Goal: Task Accomplishment & Management: Use online tool/utility

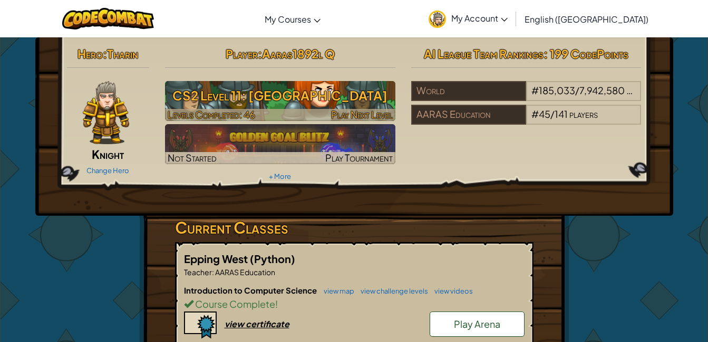
click at [327, 99] on h3 "CS2 Level 11: [GEOGRAPHIC_DATA]" at bounding box center [280, 96] width 230 height 24
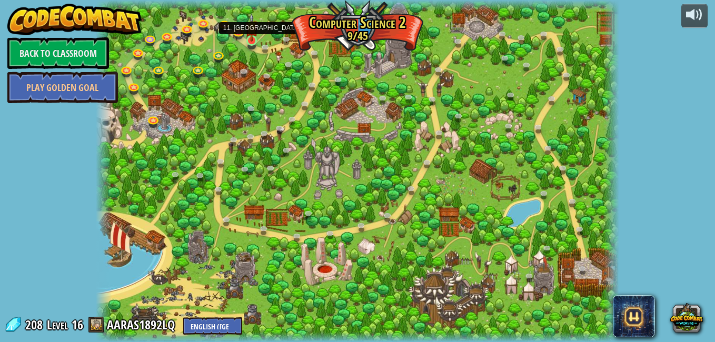
click at [254, 40] on img at bounding box center [252, 27] width 13 height 28
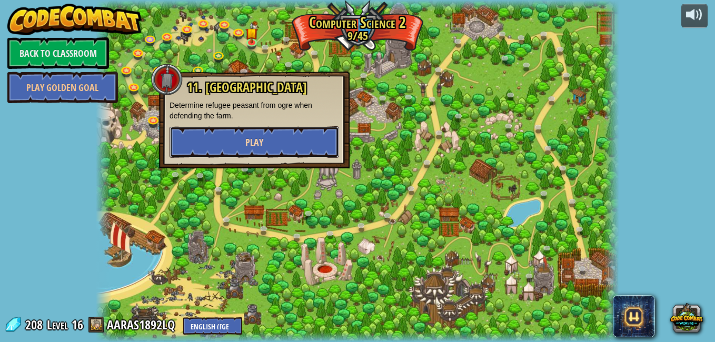
click at [253, 142] on span "Play" at bounding box center [255, 142] width 18 height 13
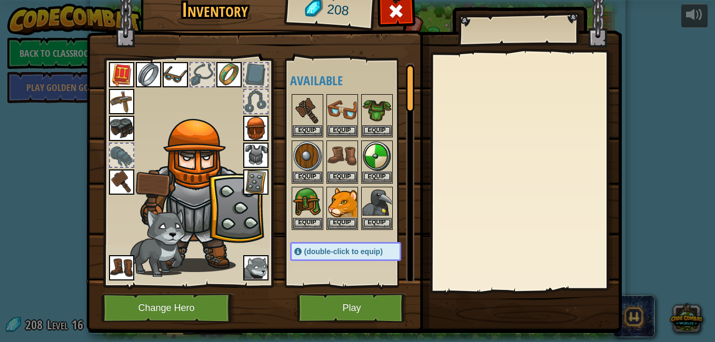
drag, startPoint x: 253, startPoint y: 142, endPoint x: 178, endPoint y: 251, distance: 133.0
drag, startPoint x: 178, startPoint y: 251, endPoint x: 341, endPoint y: 218, distance: 166.1
click at [341, 218] on button "Equip" at bounding box center [343, 223] width 30 height 11
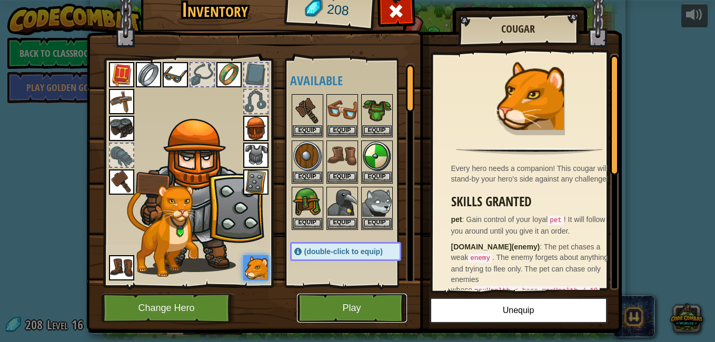
click at [333, 297] on button "Play" at bounding box center [352, 308] width 110 height 29
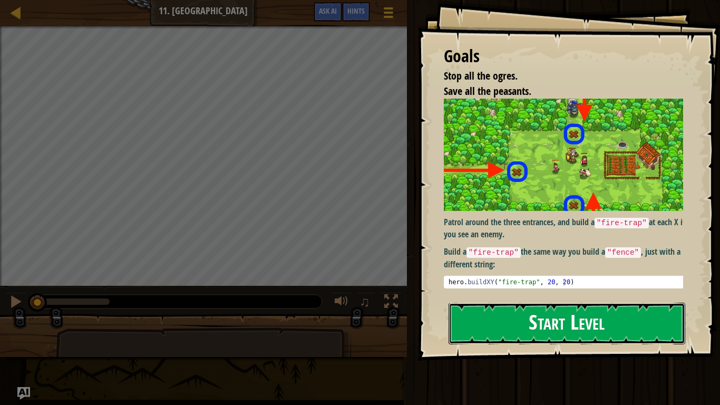
click at [541, 310] on button "Start Level" at bounding box center [566, 323] width 237 height 42
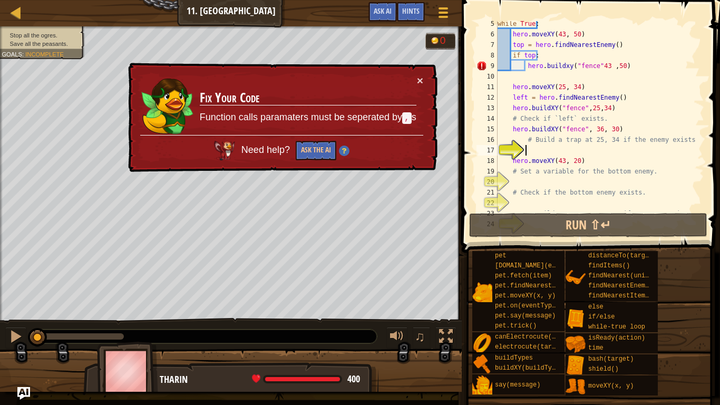
scroll to position [45, 0]
click at [597, 71] on div "while True : hero . moveXY ( 43 , 50 ) top = hero . findNearestEnemy ( ) if top…" at bounding box center [595, 123] width 201 height 211
click at [596, 70] on div "while True : hero . moveXY ( 43 , 50 ) top = hero . findNearestEnemy ( ) if top…" at bounding box center [595, 123] width 201 height 211
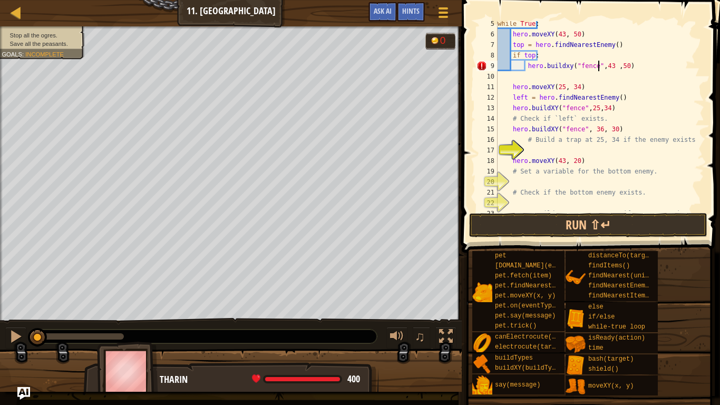
scroll to position [5, 8]
click at [597, 102] on div "while True : hero . moveXY ( 43 , 50 ) top = hero . findNearestEnemy ( ) if top…" at bounding box center [595, 123] width 201 height 211
click at [538, 227] on button "Run ⇧↵" at bounding box center [588, 225] width 238 height 24
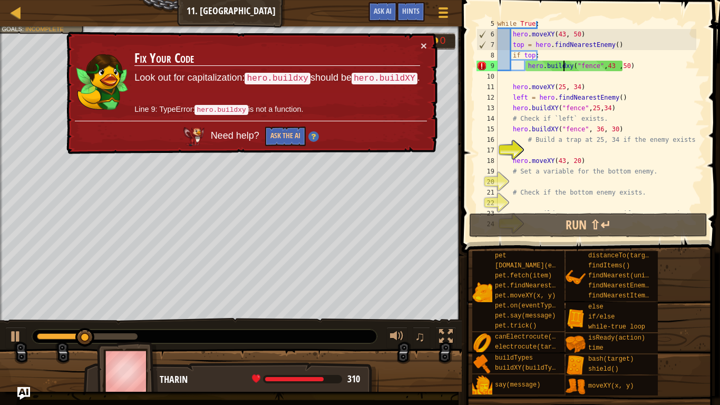
click at [564, 68] on div "while True : hero . moveXY ( 43 , 50 ) top = hero . findNearestEnemy ( ) if top…" at bounding box center [595, 123] width 201 height 211
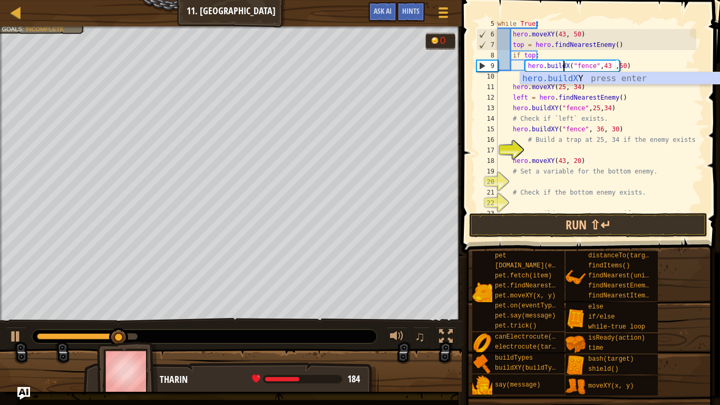
scroll to position [5, 6]
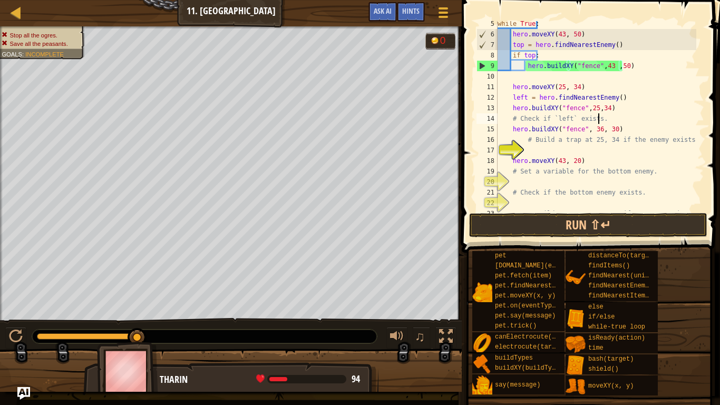
click at [600, 113] on div "while True : hero . moveXY ( 43 , 50 ) top = hero . findNearestEnemy ( ) if top…" at bounding box center [595, 123] width 201 height 211
click at [630, 66] on div "while True : hero . moveXY ( 43 , 50 ) top = hero . findNearestEnemy ( ) if top…" at bounding box center [595, 123] width 201 height 211
click at [592, 51] on div "while True : hero . moveXY ( 43 , 50 ) top = hero . findNearestEnemy ( ) if top…" at bounding box center [595, 123] width 201 height 211
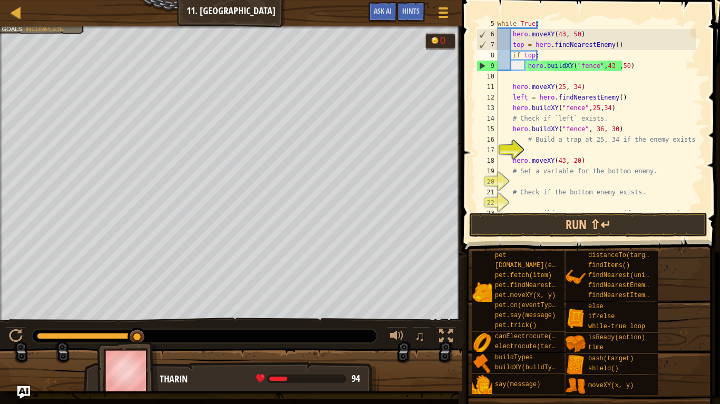
click at [482, 122] on div "14" at bounding box center [486, 118] width 21 height 11
click at [529, 86] on div "while True : hero . moveXY ( 43 , 50 ) top = hero . findNearestEnemy ( ) if top…" at bounding box center [595, 123] width 201 height 211
type textarea "hero.moveXY(25, 34)"
click at [520, 81] on div "while True : hero . moveXY ( 43 , 50 ) top = hero . findNearestEnemy ( ) if top…" at bounding box center [595, 123] width 201 height 211
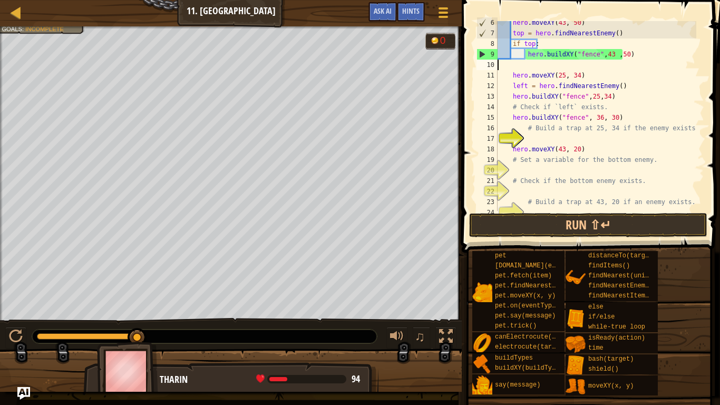
scroll to position [57, 0]
click at [557, 95] on div "hero . moveXY ( 43 , 50 ) top = hero . findNearestEnemy ( ) if top : hero . bui…" at bounding box center [595, 122] width 201 height 211
click at [630, 86] on div "hero . moveXY ( 43 , 50 ) top = hero . findNearestEnemy ( ) if top : hero . bui…" at bounding box center [595, 122] width 201 height 211
type textarea "left = hero.findNearestEnemy()"
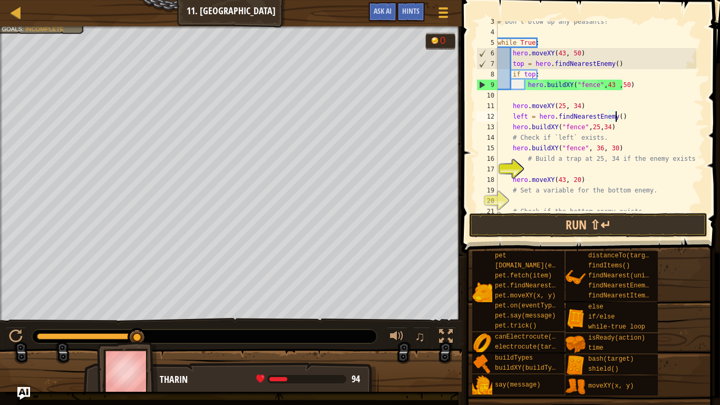
scroll to position [26, 0]
click at [621, 116] on div "# Don't blow up any peasants! while True : hero . moveXY ( 43 , 50 ) top = hero…" at bounding box center [595, 121] width 201 height 211
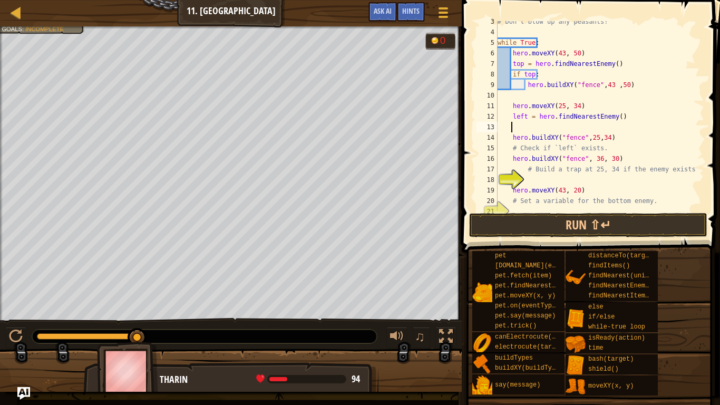
click at [510, 140] on div "# Don't blow up any peasants! while True : hero . moveXY ( 43 , 50 ) top = hero…" at bounding box center [595, 121] width 201 height 211
type textarea "hero.buildXY("fence",25,34)"
click at [524, 126] on div "# Don't blow up any peasants! while True : hero . moveXY ( 43 , 50 ) top = hero…" at bounding box center [595, 121] width 201 height 211
click at [542, 159] on div "# Don't blow up any peasants! while True : hero . moveXY ( 43 , 50 ) top = hero…" at bounding box center [595, 121] width 201 height 211
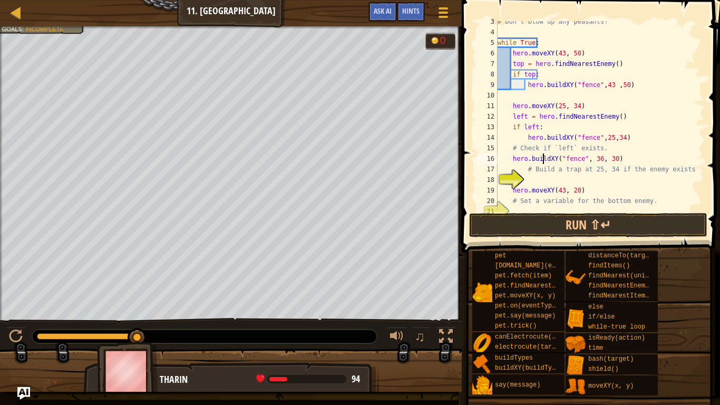
click at [607, 152] on div "# Don't blow up any peasants! while True : hero . moveXY ( 43 , 50 ) top = hero…" at bounding box center [595, 121] width 201 height 211
click at [22, 329] on div at bounding box center [16, 336] width 14 height 14
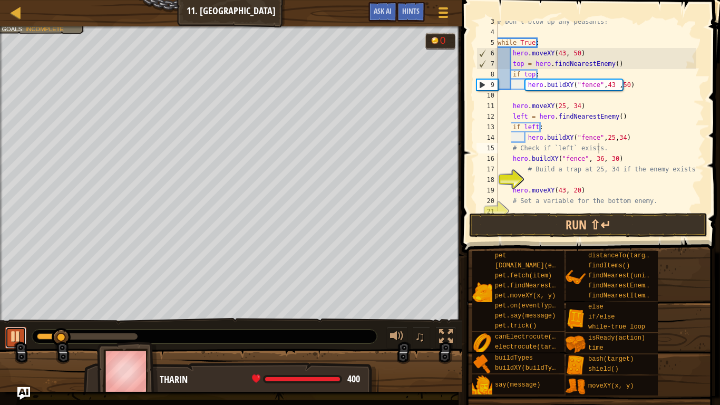
click at [17, 327] on button at bounding box center [15, 338] width 21 height 22
click at [594, 82] on div "# Don't blow up any peasants! while True : hero . moveXY ( 43 , 50 ) top = hero…" at bounding box center [595, 121] width 201 height 211
click at [593, 86] on div "# Don't blow up any peasants! while True : hero . moveXY ( 43 , 50 ) top = hero…" at bounding box center [595, 121] width 201 height 211
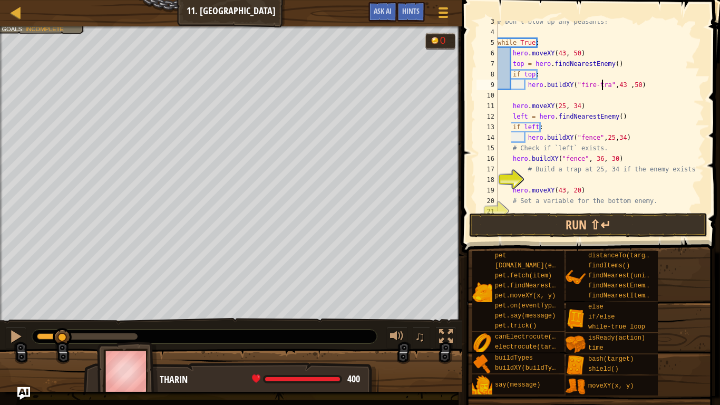
scroll to position [5, 9]
click at [13, 333] on div at bounding box center [16, 336] width 14 height 14
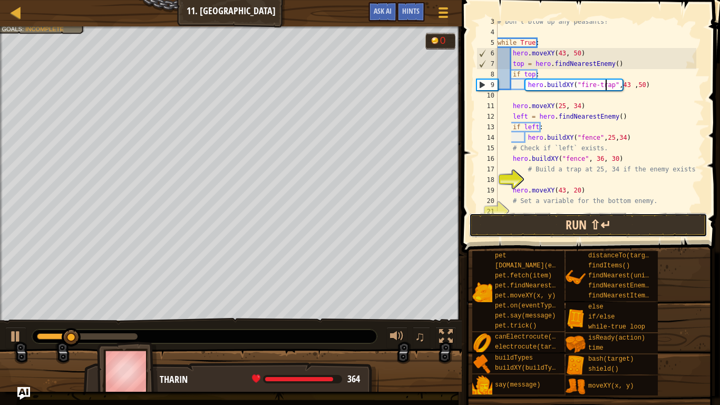
click at [523, 218] on button "Run ⇧↵" at bounding box center [588, 225] width 238 height 24
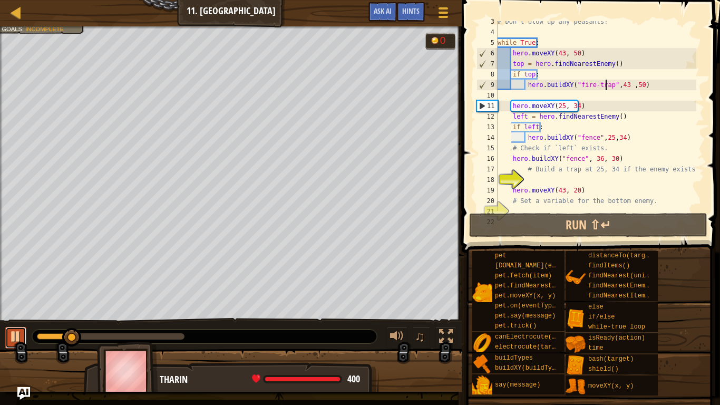
click at [18, 335] on div at bounding box center [16, 336] width 14 height 14
click at [591, 138] on div "# Don't blow up any peasants! while True : hero . moveXY ( 43 , 50 ) top = hero…" at bounding box center [595, 121] width 201 height 211
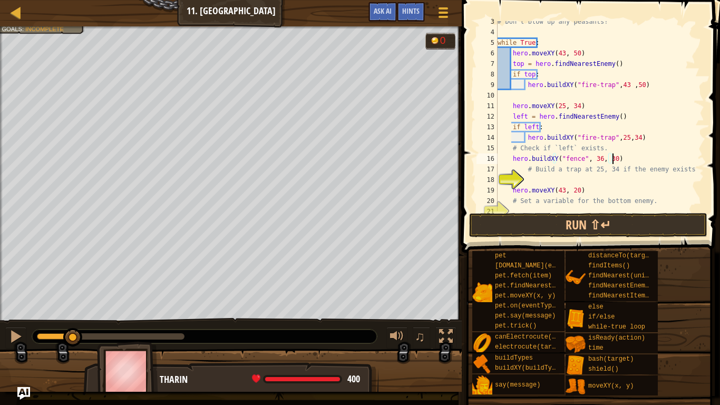
click at [626, 156] on div "# Don't blow up any peasants! while True : hero . moveXY ( 43 , 50 ) top = hero…" at bounding box center [595, 121] width 201 height 211
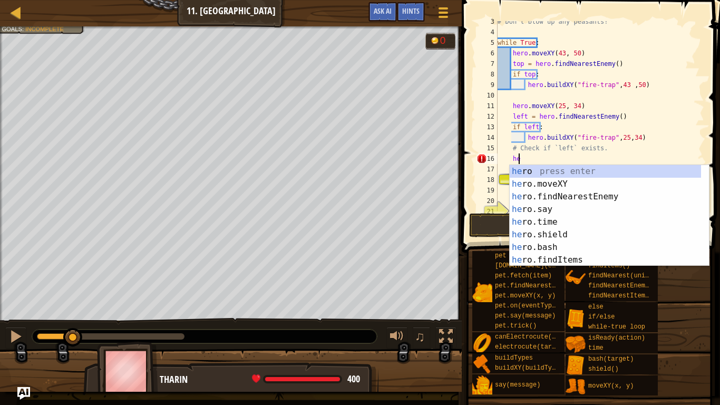
type textarea "h"
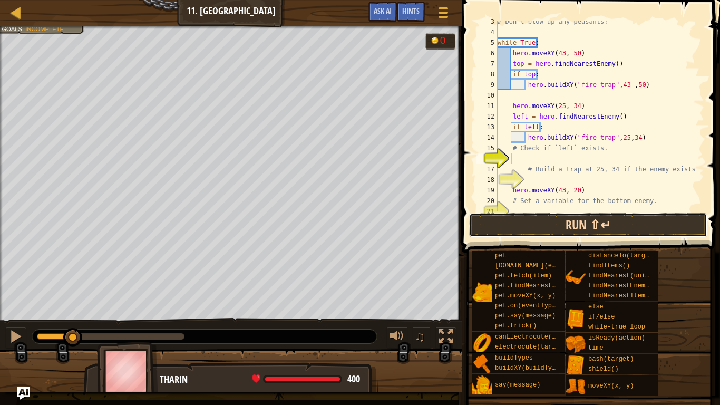
click at [584, 221] on button "Run ⇧↵" at bounding box center [588, 225] width 238 height 24
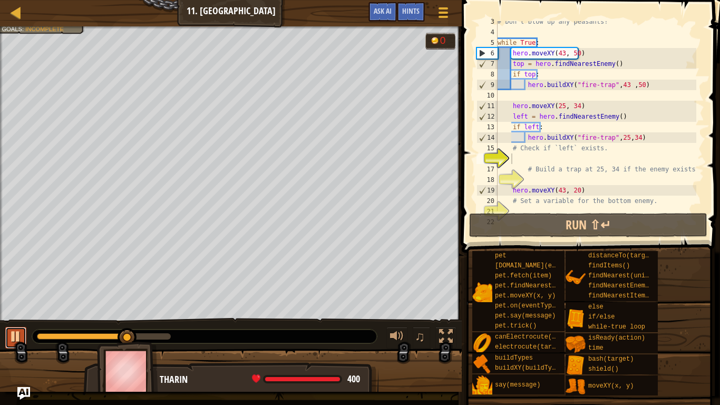
click at [22, 332] on div at bounding box center [16, 336] width 14 height 14
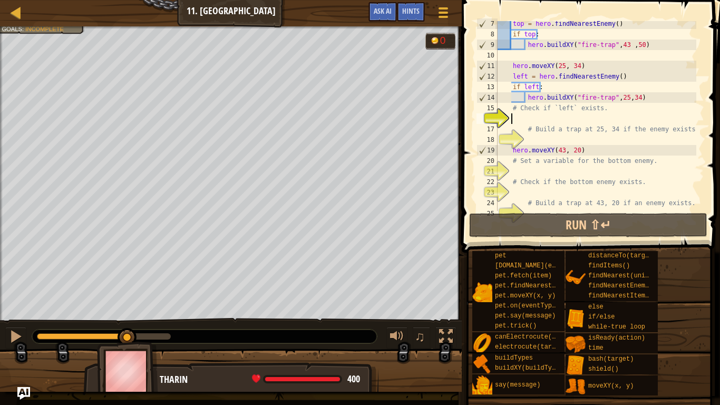
scroll to position [74, 0]
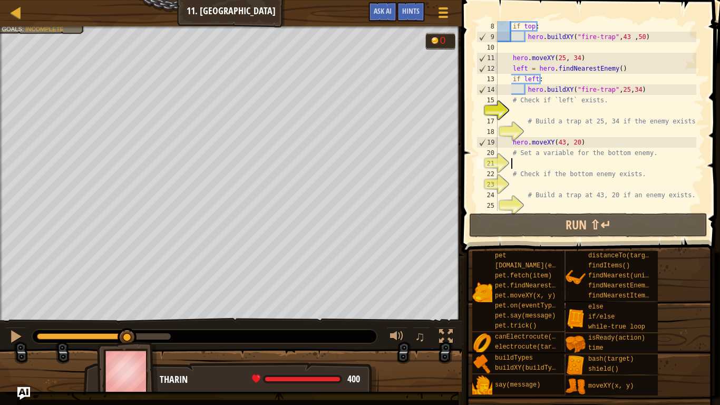
click at [523, 163] on div "if top : hero . buildXY ( "fire-trap" , 43 , 50 ) hero . moveXY ( 25 , 34 ) lef…" at bounding box center [595, 126] width 201 height 211
type textarea "h"
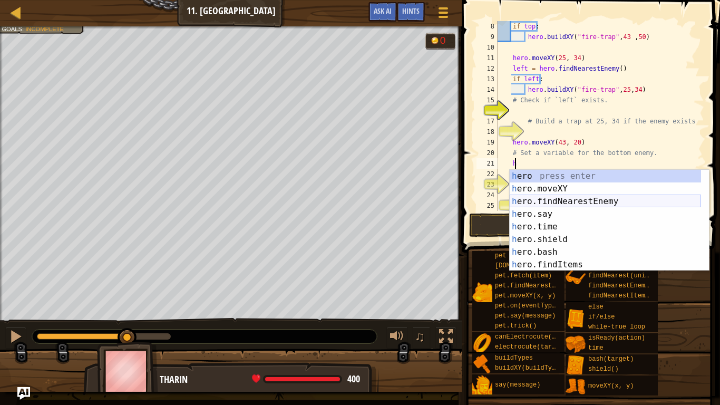
click at [572, 199] on div "h ero press enter h ero.moveXY press enter h ero.findNearestEnemy press enter h…" at bounding box center [604, 233] width 191 height 126
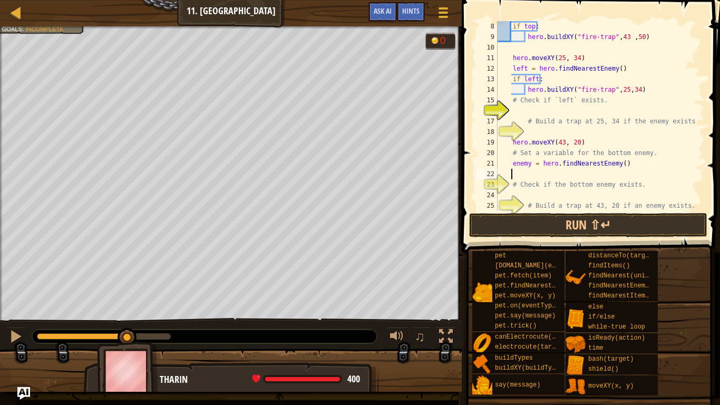
scroll to position [5, 1]
click at [528, 162] on div "if top : hero . buildXY ( "fire-trap" , 43 , 50 ) hero . moveXY ( 25 , 34 ) lef…" at bounding box center [595, 126] width 201 height 211
type textarea "bottom = hero.findNearestEnemy()"
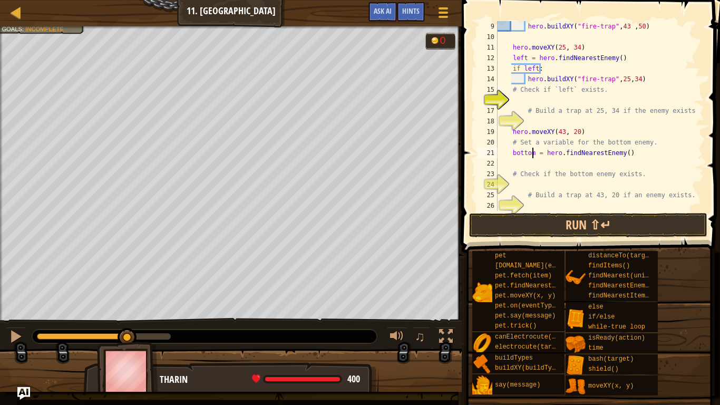
scroll to position [84, 0]
click at [534, 165] on div "hero . buildXY ( "fire-trap" , 43 , 50 ) hero . moveXY ( 25 , 34 ) left = hero …" at bounding box center [595, 126] width 201 height 211
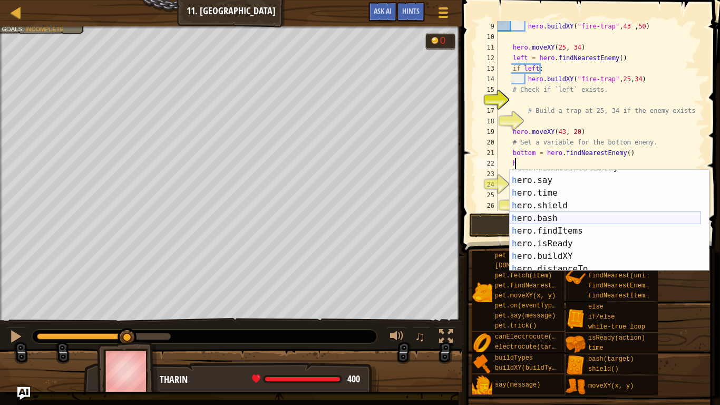
scroll to position [36, 0]
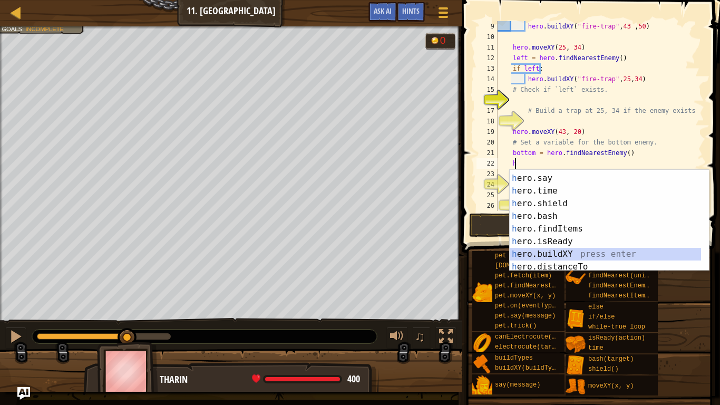
click at [595, 250] on div "h ero.findNearestEnemy press enter h ero.say press enter h ero.time press enter…" at bounding box center [604, 222] width 191 height 126
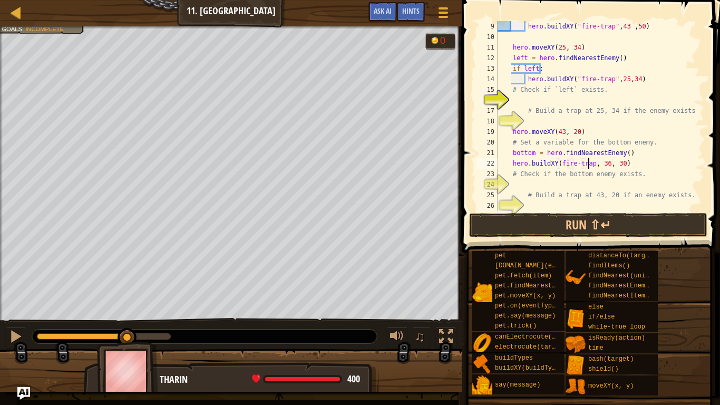
scroll to position [5, 8]
click at [656, 216] on button "Run ⇧↵" at bounding box center [588, 225] width 238 height 24
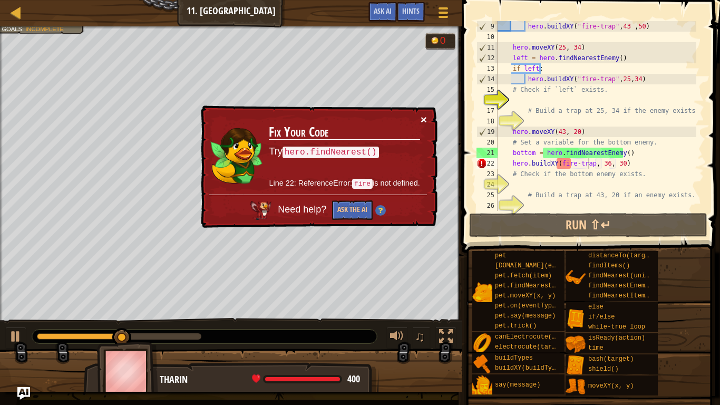
click at [424, 117] on button "×" at bounding box center [423, 119] width 6 height 11
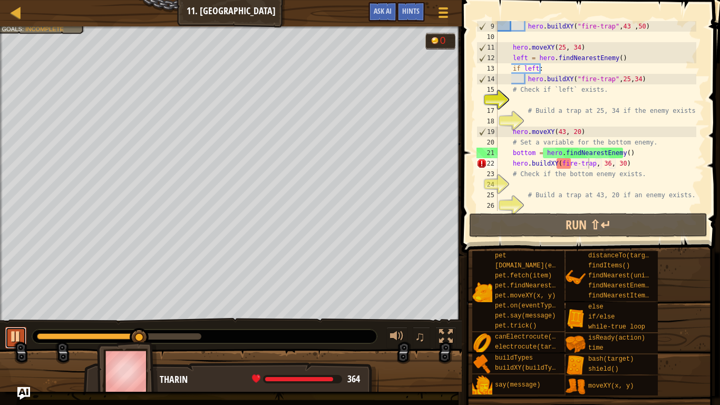
click at [15, 342] on div at bounding box center [16, 336] width 14 height 14
click at [8, 332] on button at bounding box center [15, 338] width 21 height 22
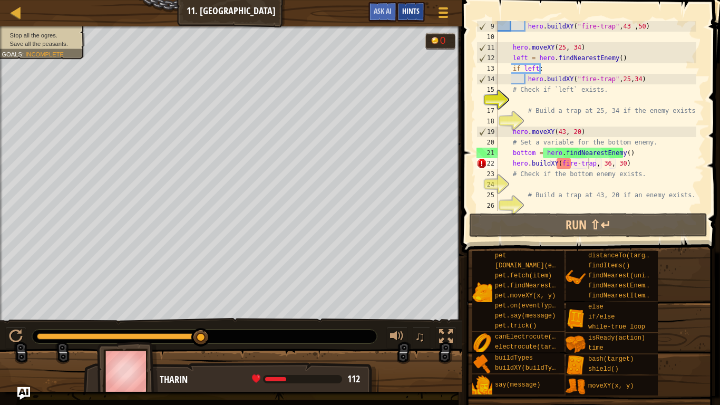
click at [415, 6] on div "Hints" at bounding box center [411, 11] width 28 height 19
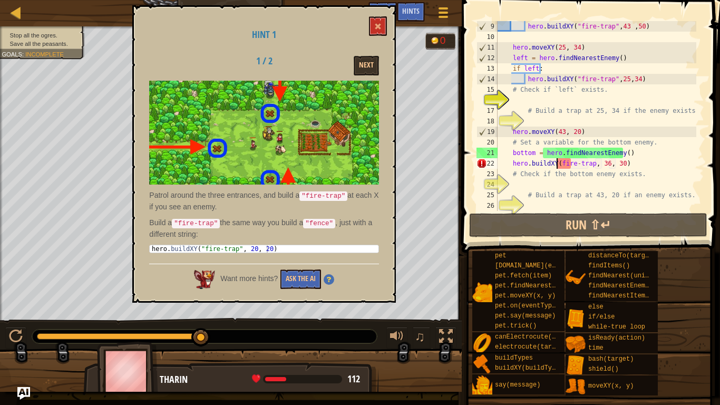
click at [555, 161] on div "hero . buildXY ( "fire-trap" , 43 , 50 ) hero . moveXY ( 25 , 34 ) left = hero …" at bounding box center [595, 126] width 201 height 211
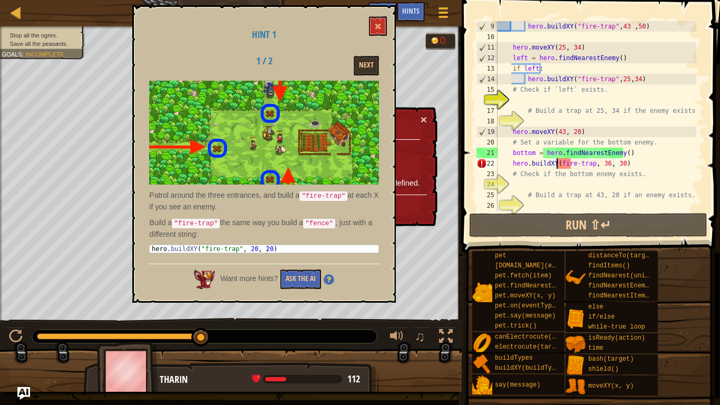
scroll to position [5, 6]
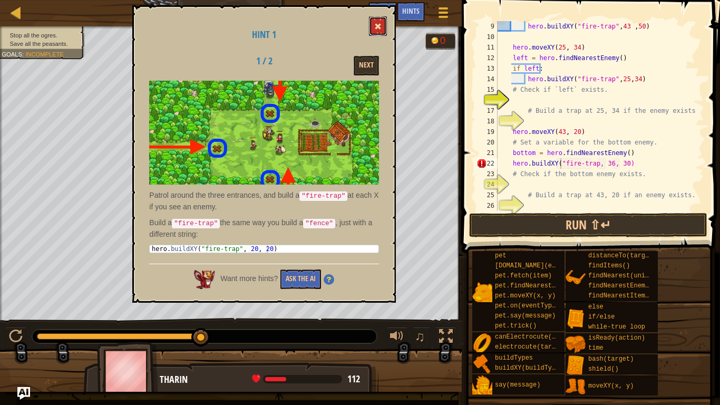
click at [375, 26] on button at bounding box center [378, 25] width 18 height 19
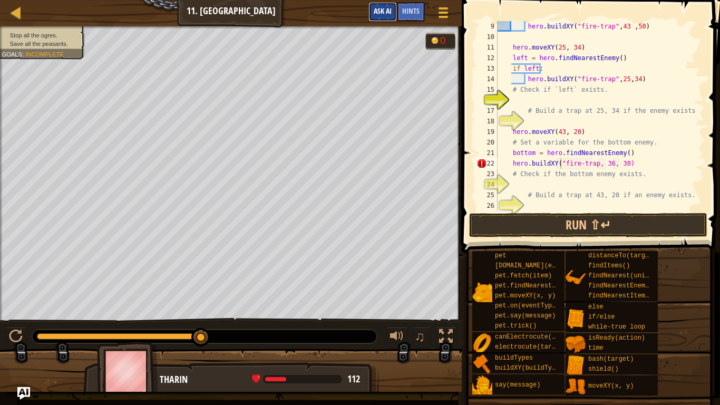
click at [384, 14] on span "Ask AI" at bounding box center [383, 11] width 18 height 10
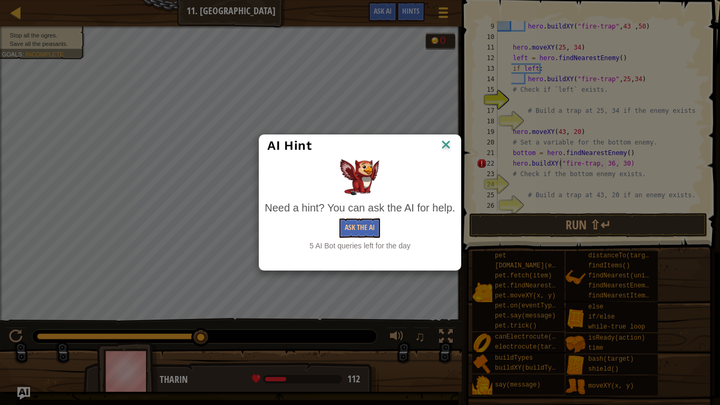
click at [447, 145] on img at bounding box center [446, 146] width 14 height 16
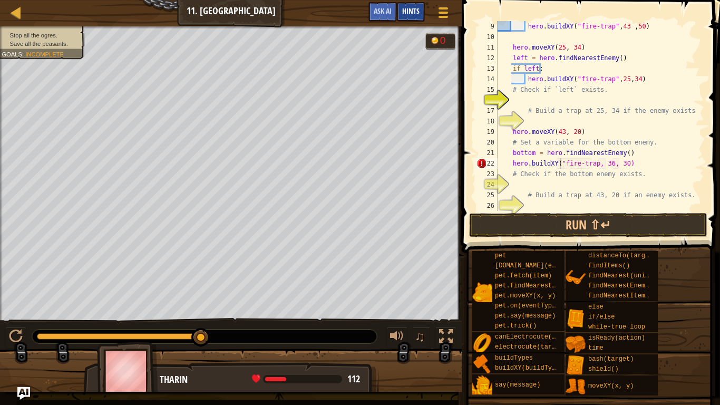
click at [409, 15] on span "Hints" at bounding box center [410, 11] width 17 height 10
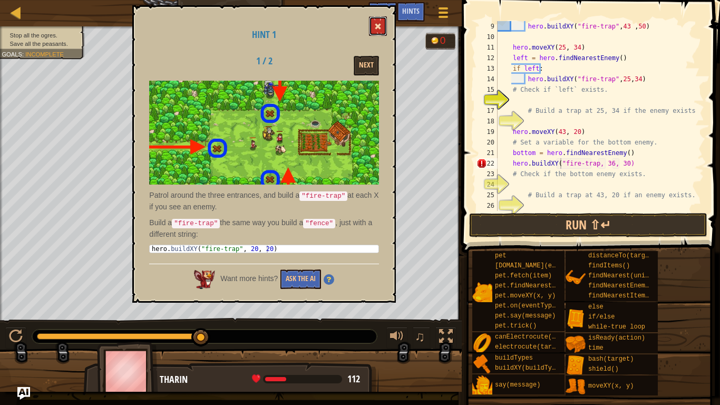
click at [378, 25] on span at bounding box center [377, 26] width 7 height 7
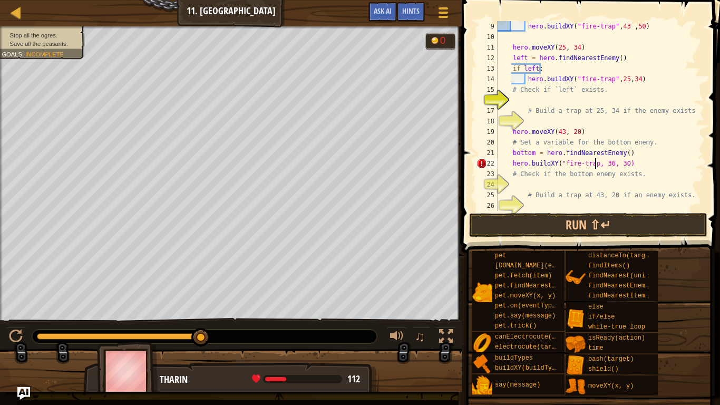
click at [593, 165] on div "hero . buildXY ( "fire-trap" , 43 , 50 ) hero . moveXY ( 25 , 34 ) left = hero …" at bounding box center [595, 126] width 201 height 211
click at [586, 226] on button "Run ⇧↵" at bounding box center [588, 225] width 238 height 24
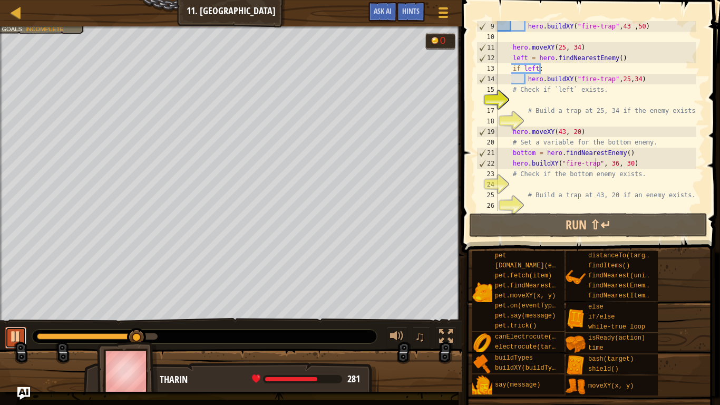
click at [15, 332] on div at bounding box center [16, 336] width 14 height 14
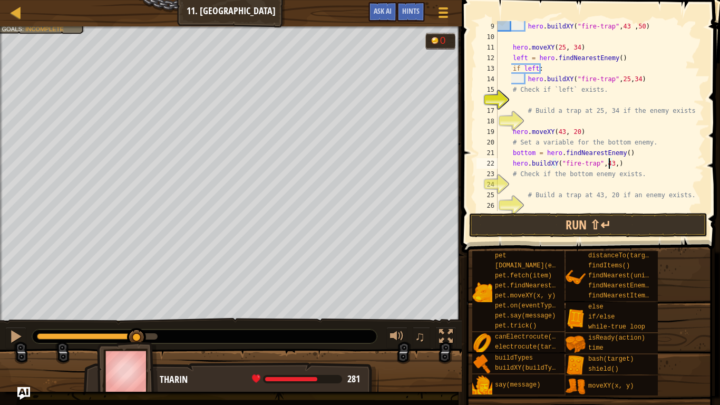
scroll to position [5, 9]
click at [503, 217] on button "Run ⇧↵" at bounding box center [588, 225] width 238 height 24
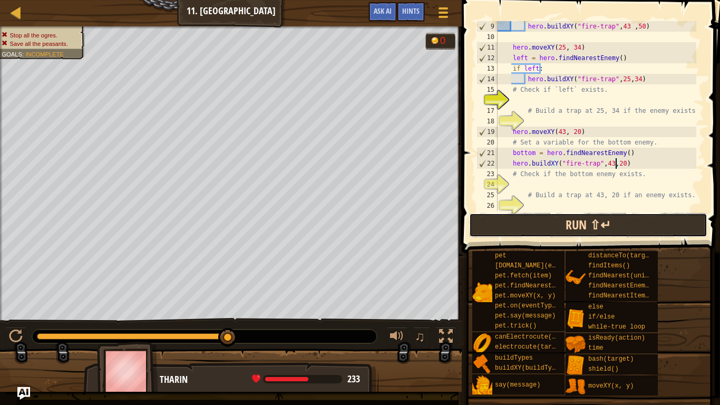
click at [679, 228] on button "Run ⇧↵" at bounding box center [588, 225] width 238 height 24
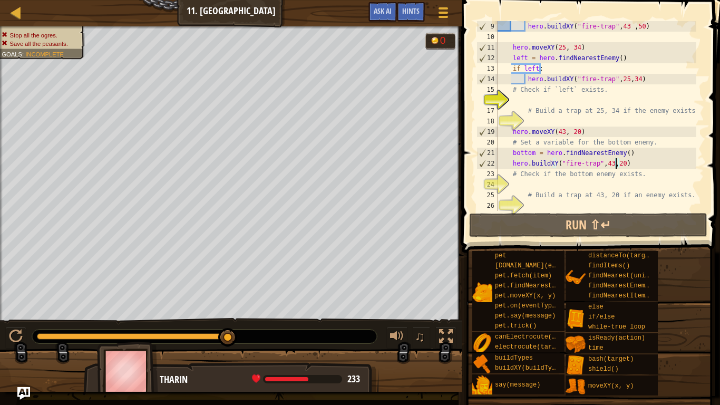
click at [633, 156] on div "hero . buildXY ( "fire-trap" , 43 , 50 ) hero . moveXY ( 25 , 34 ) left = hero …" at bounding box center [595, 126] width 201 height 211
type textarea "bottom = hero.findNearestEnemy()"
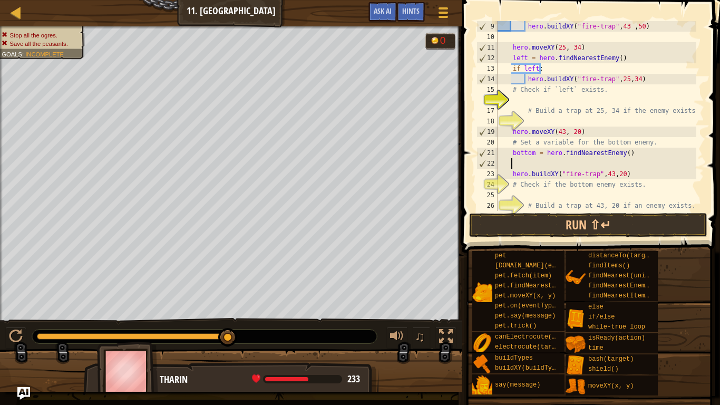
scroll to position [5, 1]
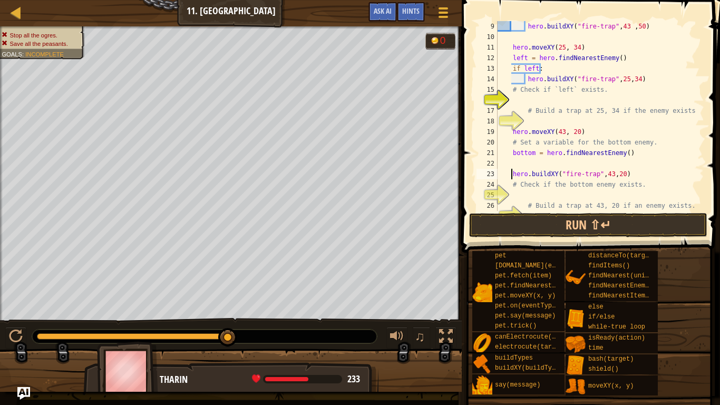
click at [512, 174] on div "hero . buildXY ( "fire-trap" , 43 , 50 ) hero . moveXY ( 25 , 34 ) left = hero …" at bounding box center [595, 126] width 201 height 211
type textarea "hero.buildXY("fire-trap",43,20)"
click at [522, 169] on div "hero . buildXY ( "fire-trap" , 43 , 50 ) hero . moveXY ( 25 , 34 ) left = hero …" at bounding box center [595, 126] width 201 height 211
click at [519, 166] on div "hero . buildXY ( "fire-trap" , 43 , 50 ) hero . moveXY ( 25 , 34 ) left = hero …" at bounding box center [595, 126] width 201 height 211
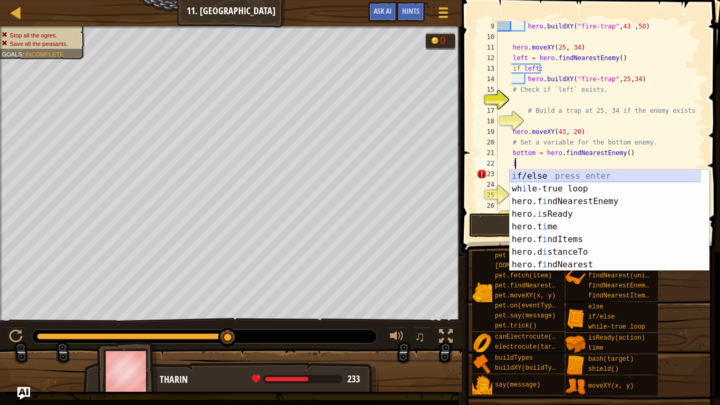
click at [537, 175] on div "i f/else press enter wh i le-true loop press enter hero.f i ndNearestEnemy pres…" at bounding box center [608, 233] width 199 height 126
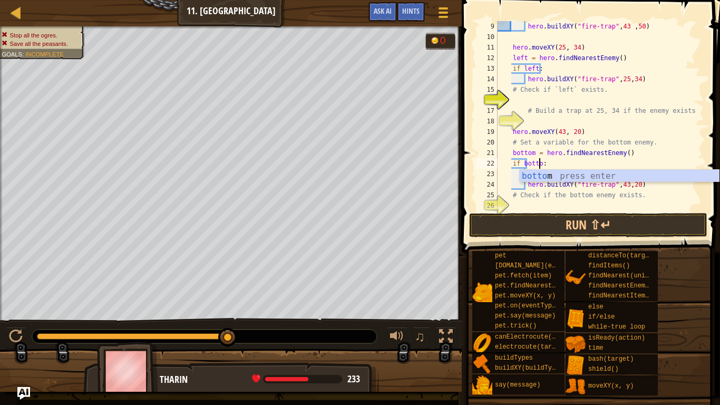
scroll to position [5, 4]
type textarea "if bottom:"
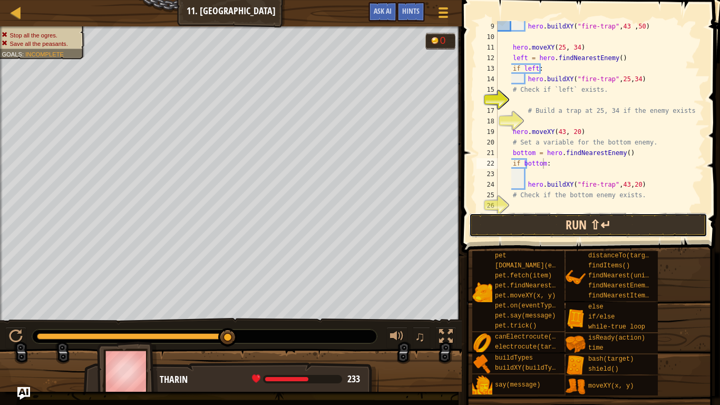
click at [580, 230] on button "Run ⇧↵" at bounding box center [588, 225] width 238 height 24
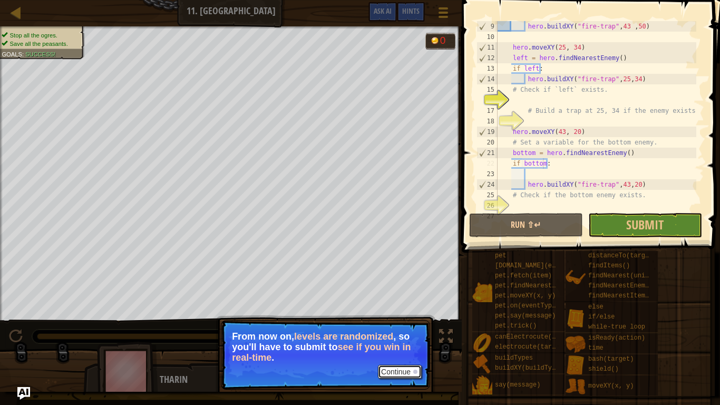
click at [406, 342] on button "Continue" at bounding box center [400, 372] width 44 height 14
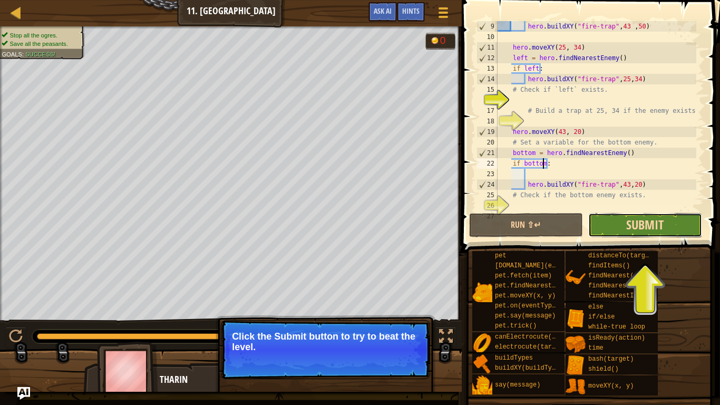
click at [646, 226] on span "Submit" at bounding box center [644, 224] width 37 height 17
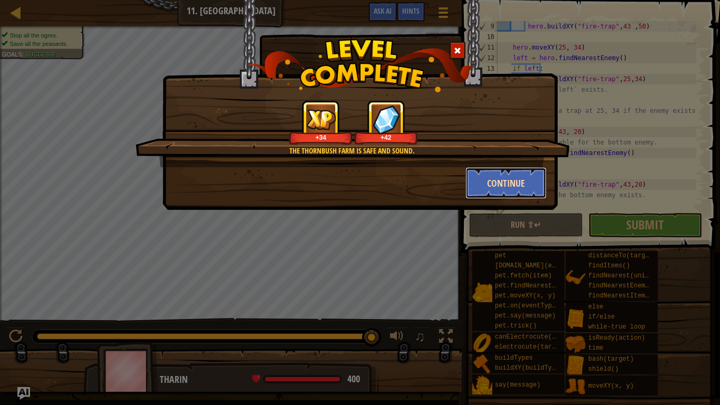
click at [520, 173] on button "Continue" at bounding box center [506, 183] width 82 height 32
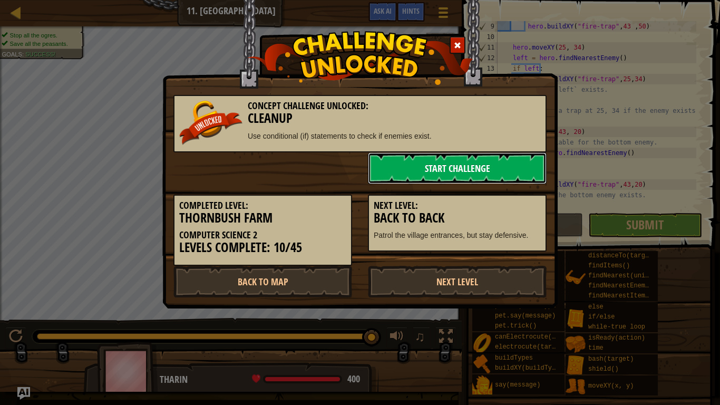
click at [520, 173] on link "Start Challenge" at bounding box center [457, 168] width 179 height 32
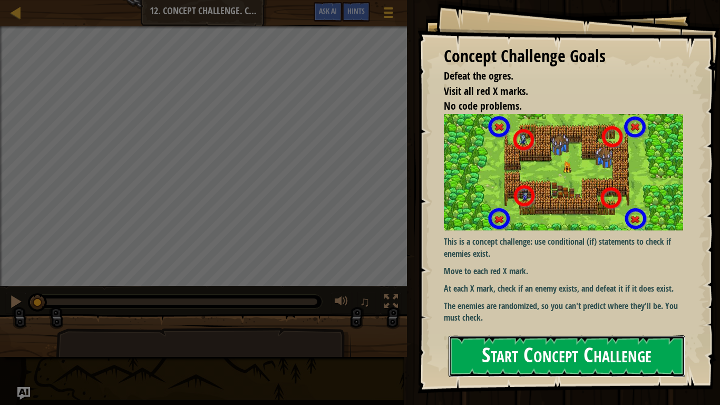
click at [606, 342] on button "Start Concept Challenge" at bounding box center [566, 356] width 237 height 42
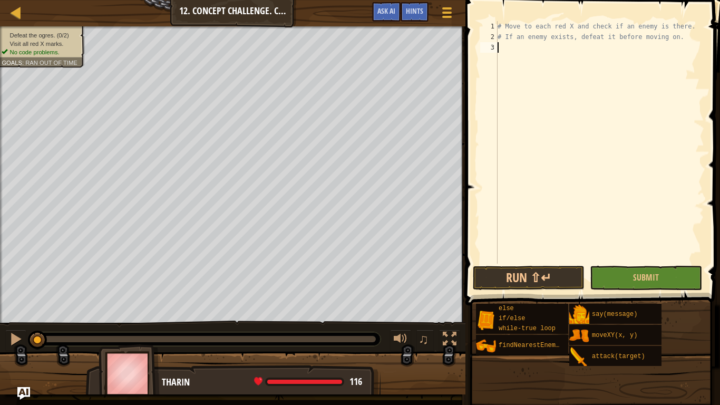
type textarea "# If an enemy exists, defeat it before moving on."
type textarea "hero.moveXY(18,14)"
type textarea "h"
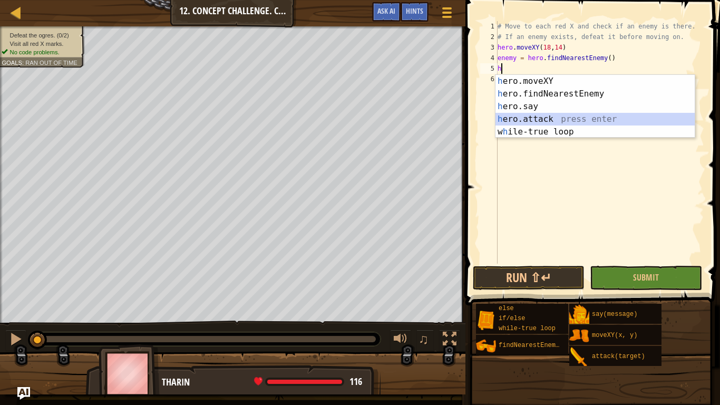
type textarea "hero.attack(enemy)"
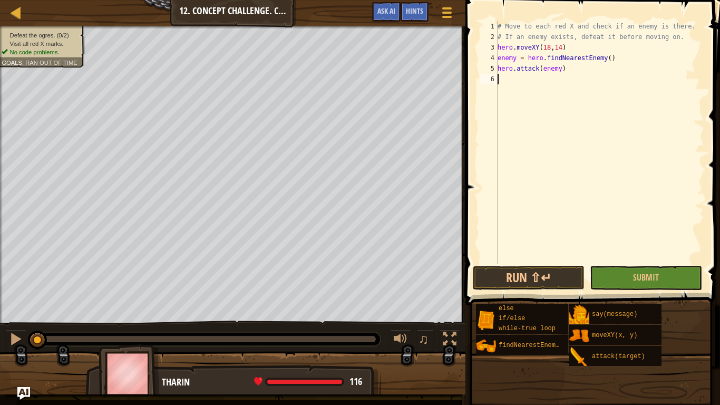
click at [584, 136] on div "# Move to each red X and check if an enemy is there. # If an enemy exists, defe…" at bounding box center [599, 152] width 209 height 263
click at [660, 276] on button "Submit" at bounding box center [646, 278] width 112 height 24
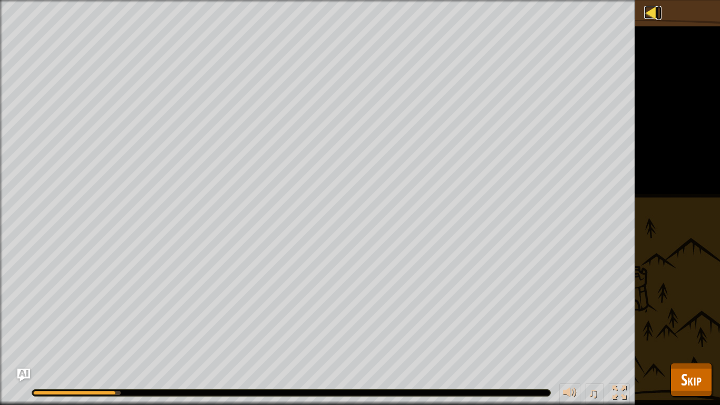
click at [651, 11] on div at bounding box center [650, 12] width 13 height 13
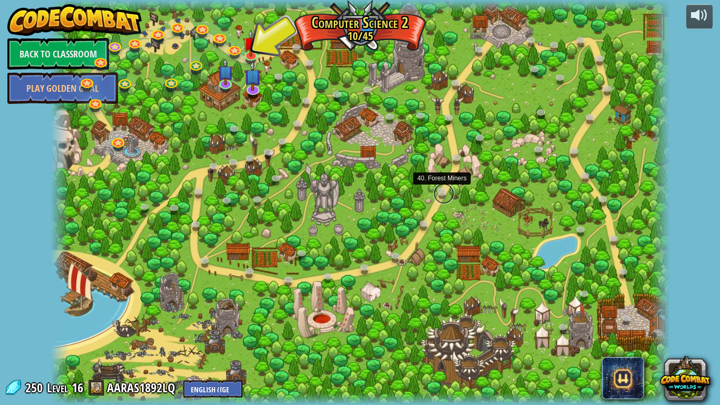
click at [437, 189] on link at bounding box center [443, 193] width 21 height 21
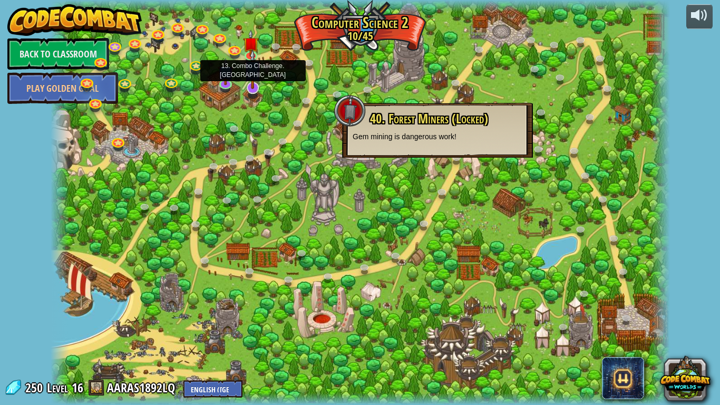
click at [250, 84] on img at bounding box center [252, 69] width 17 height 40
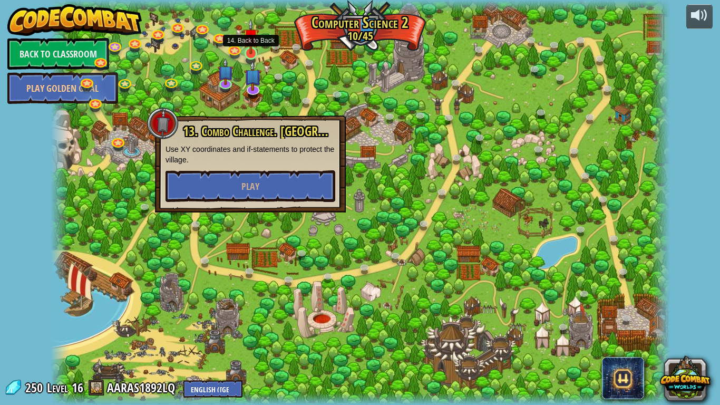
click at [253, 54] on img at bounding box center [251, 36] width 16 height 36
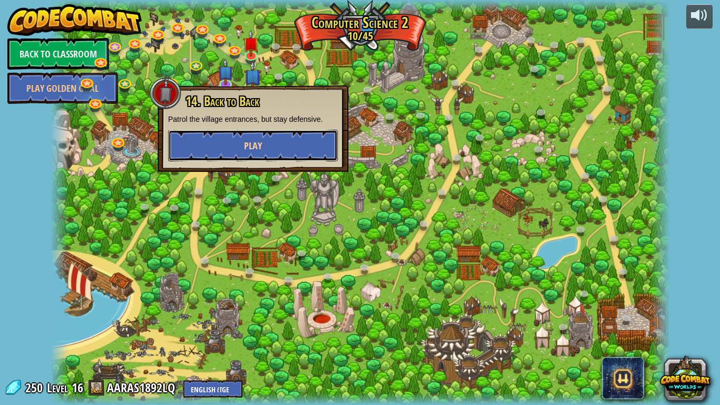
click at [267, 143] on button "Play" at bounding box center [253, 146] width 170 height 32
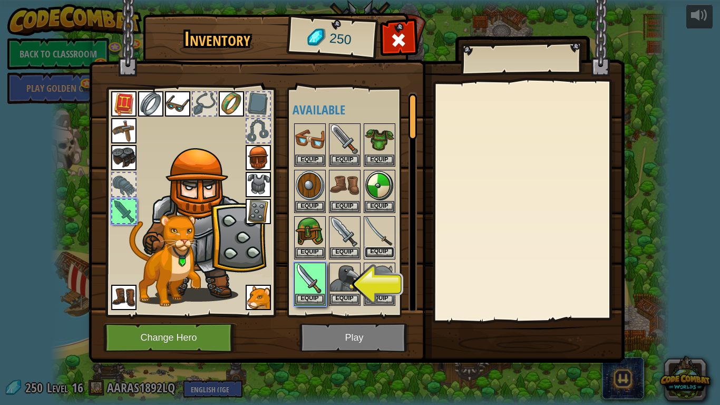
click at [385, 249] on button "Equip" at bounding box center [380, 252] width 30 height 11
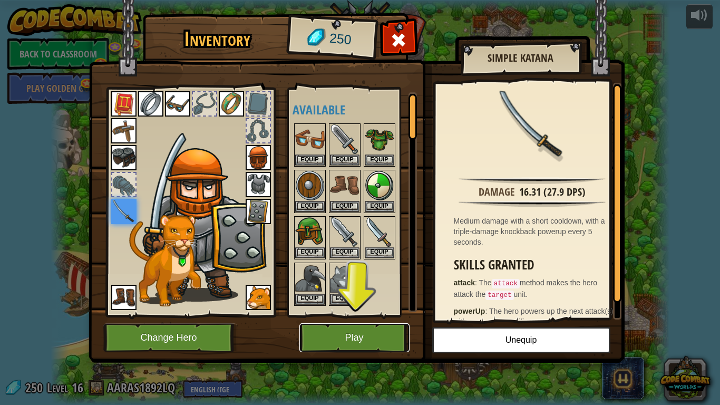
click at [358, 342] on button "Play" at bounding box center [354, 337] width 110 height 29
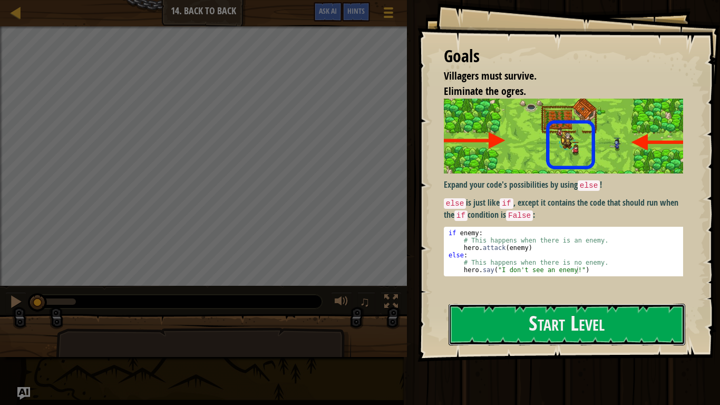
drag, startPoint x: 15, startPoint y: 11, endPoint x: 0, endPoint y: 62, distance: 52.8
click at [490, 325] on button "Start Level" at bounding box center [566, 324] width 237 height 42
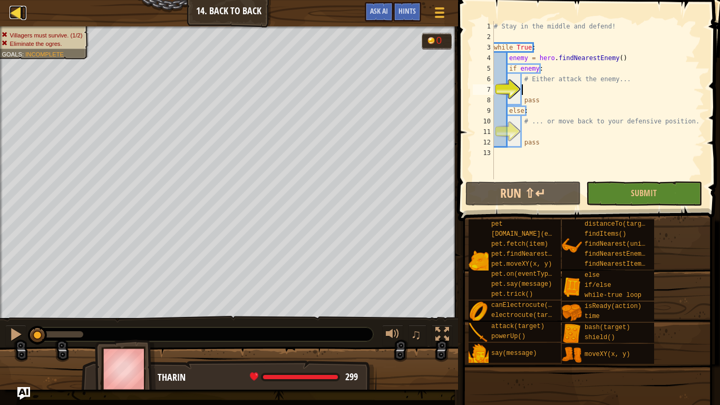
click at [14, 13] on div at bounding box center [15, 12] width 13 height 13
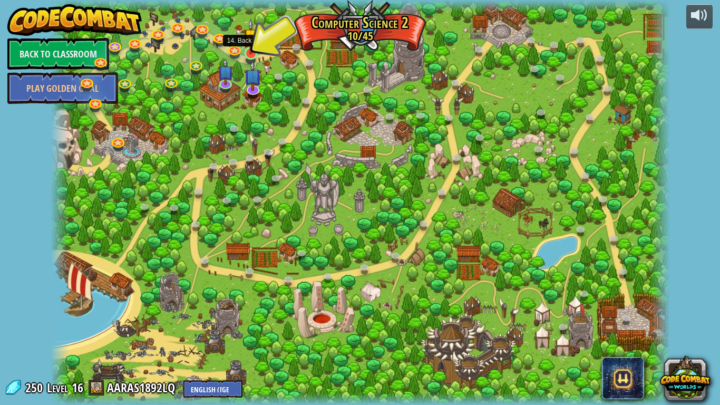
click at [252, 48] on img at bounding box center [251, 36] width 16 height 36
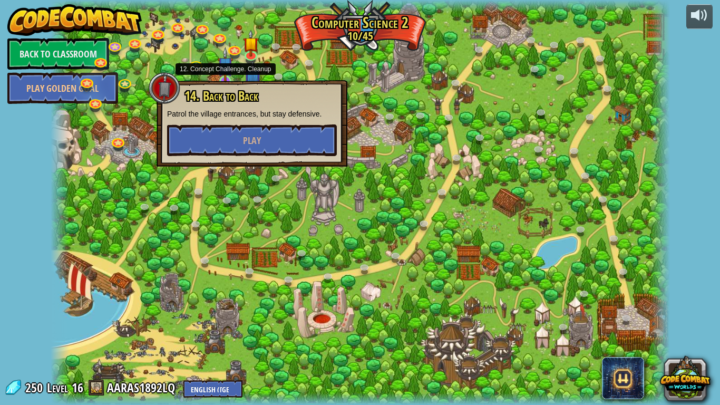
click at [227, 76] on img at bounding box center [226, 65] width 16 height 36
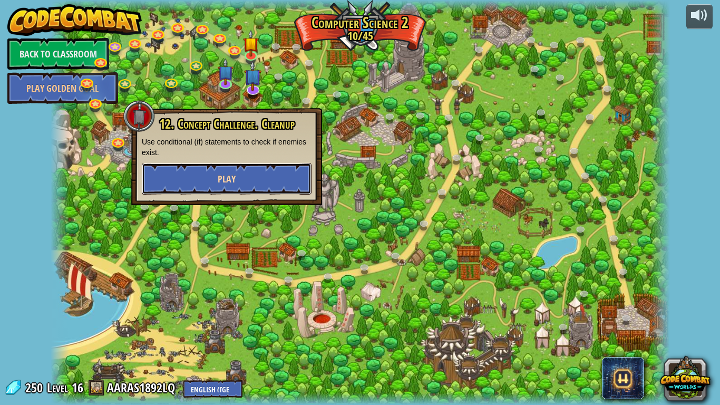
click at [241, 186] on button "Play" at bounding box center [227, 179] width 170 height 32
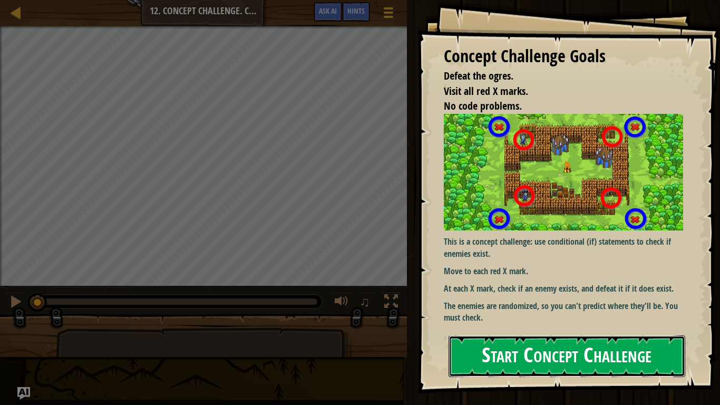
click at [499, 342] on button "Start Concept Challenge" at bounding box center [566, 356] width 237 height 42
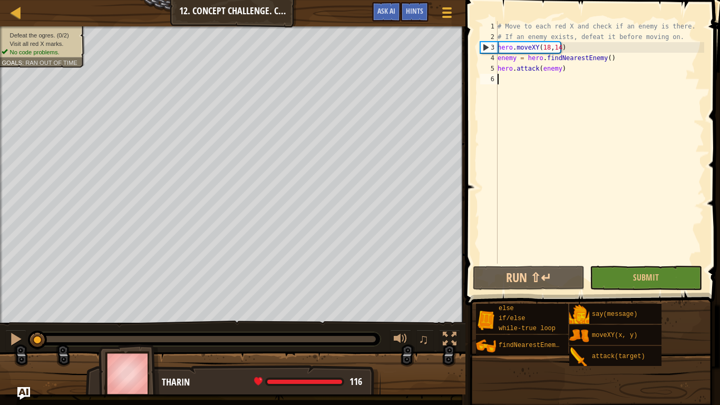
click at [601, 202] on div "# Move to each red X and check if an enemy is there. # If an enemy exists, defe…" at bounding box center [599, 152] width 209 height 263
click at [546, 278] on button "Run ⇧↵" at bounding box center [529, 278] width 112 height 24
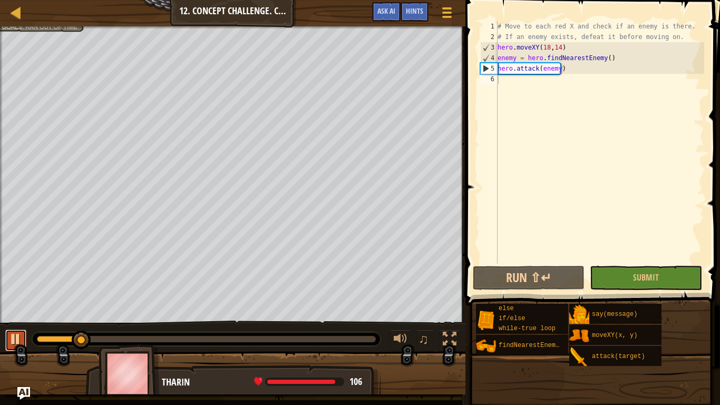
click at [16, 337] on div at bounding box center [16, 339] width 14 height 14
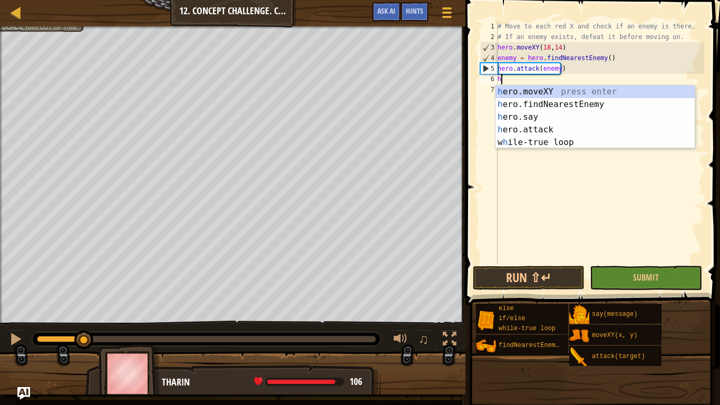
scroll to position [5, 0]
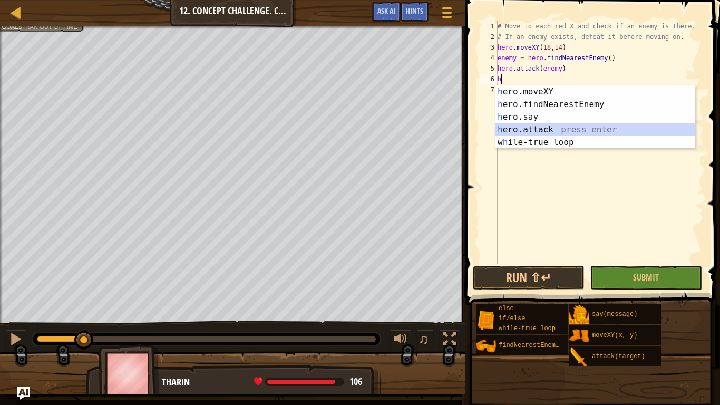
click at [548, 127] on div "h ero.moveXY press enter h ero.findNearestEnemy press enter h ero.say press ent…" at bounding box center [594, 129] width 199 height 89
type textarea "hero.attack(enemy)"
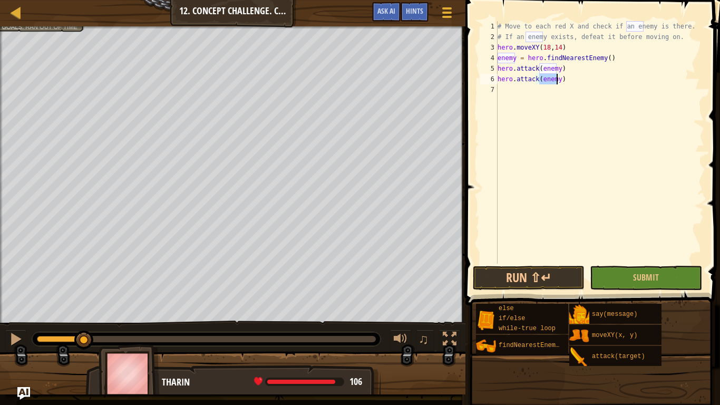
click at [582, 85] on div "# Move to each red X and check if an enemy is there. # If an enemy exists, defe…" at bounding box center [599, 152] width 209 height 263
click at [528, 276] on button "Run ⇧↵" at bounding box center [529, 278] width 112 height 24
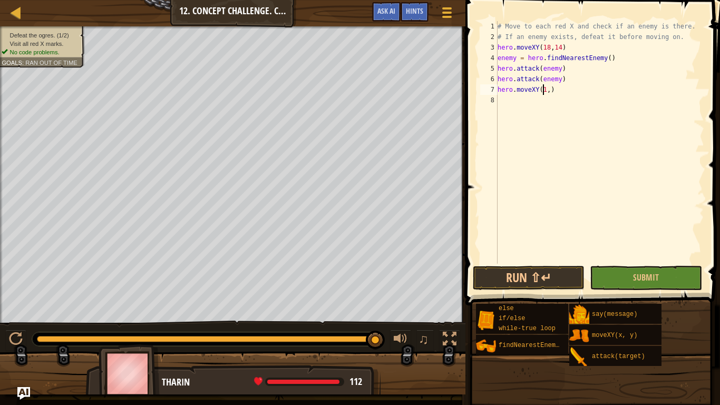
scroll to position [5, 4]
type textarea "hero.moveXY(18,54)"
type textarea "h"
type textarea "enemy1 = hero.findNearestEnemy()"
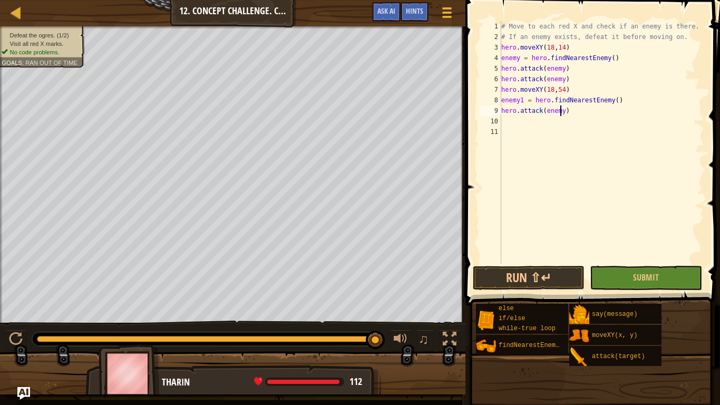
type textarea "hero.attack(enemy1)"
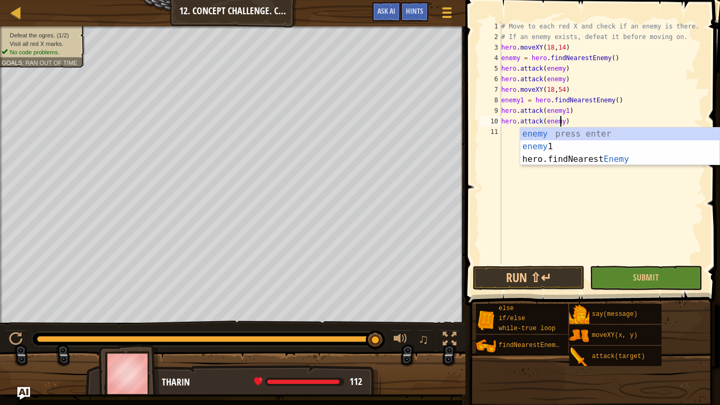
scroll to position [5, 5]
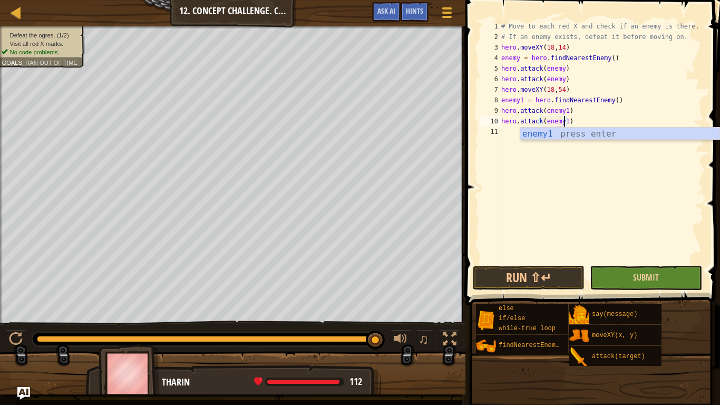
type textarea "hero.attack(enemy1)"
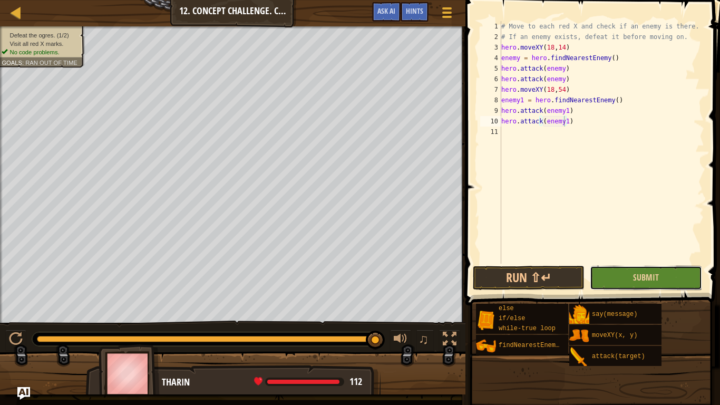
click at [628, 270] on button "Submit" at bounding box center [646, 278] width 112 height 24
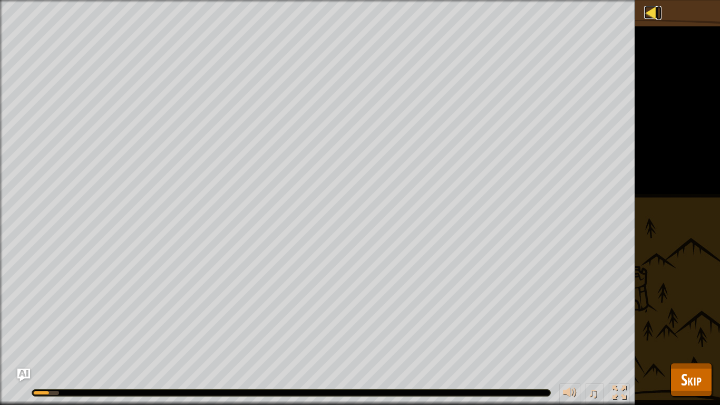
click at [654, 9] on div at bounding box center [650, 12] width 13 height 13
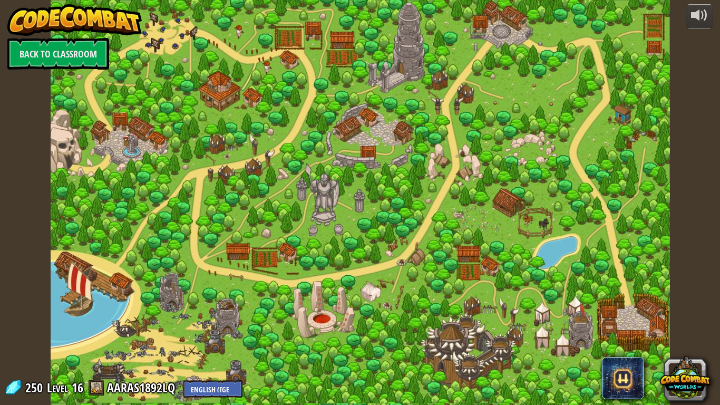
click at [407, 234] on div at bounding box center [360, 202] width 619 height 405
click at [508, 85] on div at bounding box center [360, 202] width 619 height 405
drag, startPoint x: 508, startPoint y: 85, endPoint x: 485, endPoint y: 73, distance: 26.6
click at [485, 73] on div at bounding box center [360, 202] width 619 height 405
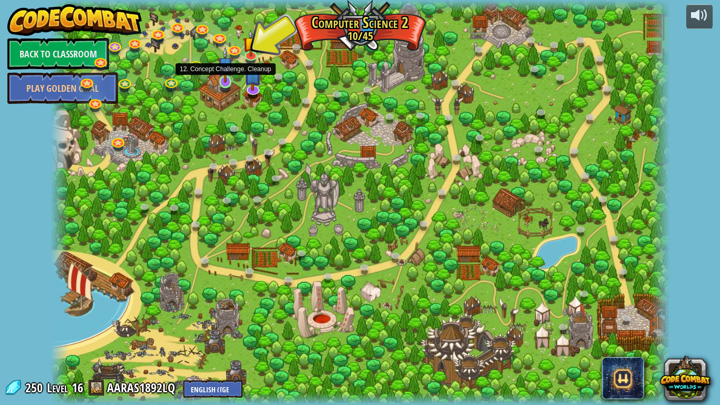
click at [222, 81] on img at bounding box center [226, 65] width 16 height 36
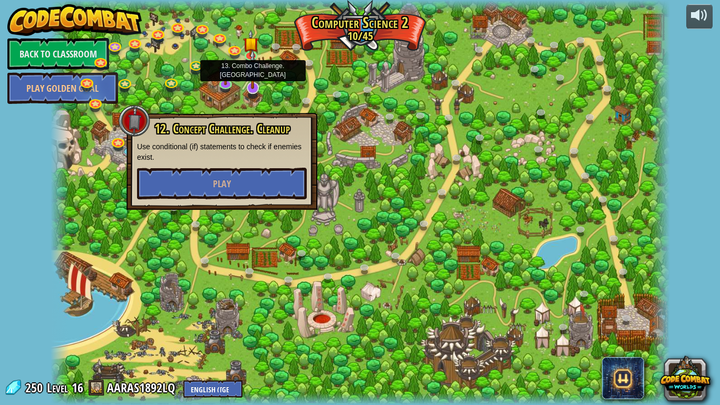
click at [256, 81] on img at bounding box center [252, 69] width 17 height 40
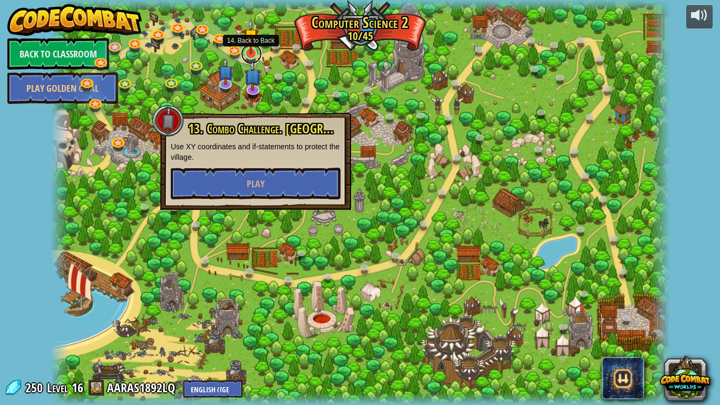
click at [244, 55] on link at bounding box center [251, 53] width 21 height 21
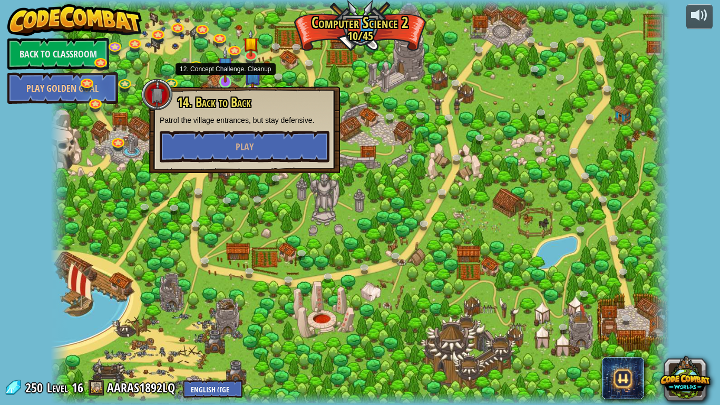
click at [227, 81] on img at bounding box center [226, 65] width 16 height 36
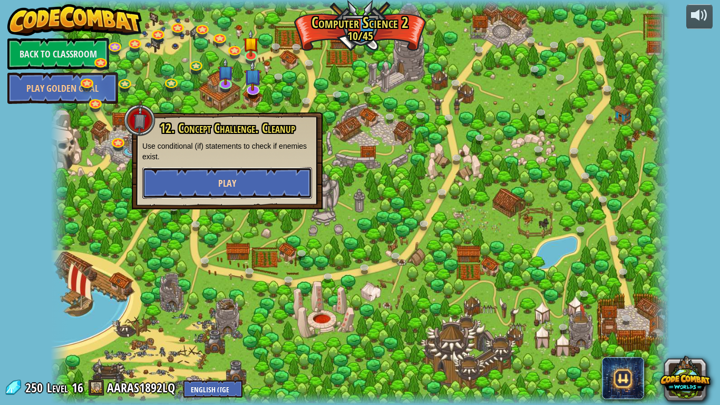
click at [243, 169] on button "Play" at bounding box center [227, 183] width 170 height 32
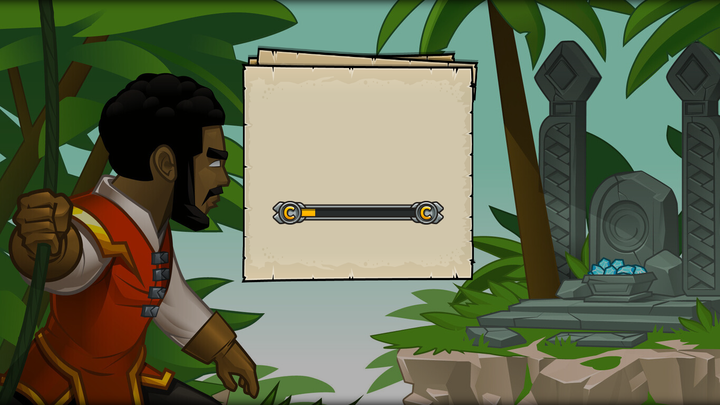
drag, startPoint x: 218, startPoint y: 220, endPoint x: 400, endPoint y: 89, distance: 224.3
click at [250, 136] on div "Goals Start Level Error loading from server. Try refreshing the page. You'll ne…" at bounding box center [360, 202] width 720 height 405
click at [367, 113] on div "Goals Start Level Error loading from server. Try refreshing the page. You'll ne…" at bounding box center [360, 202] width 720 height 405
drag, startPoint x: 332, startPoint y: 165, endPoint x: 493, endPoint y: 145, distance: 161.3
click at [394, 144] on div "Goals Start Level Error loading from server. Try refreshing the page. You'll ne…" at bounding box center [360, 202] width 720 height 405
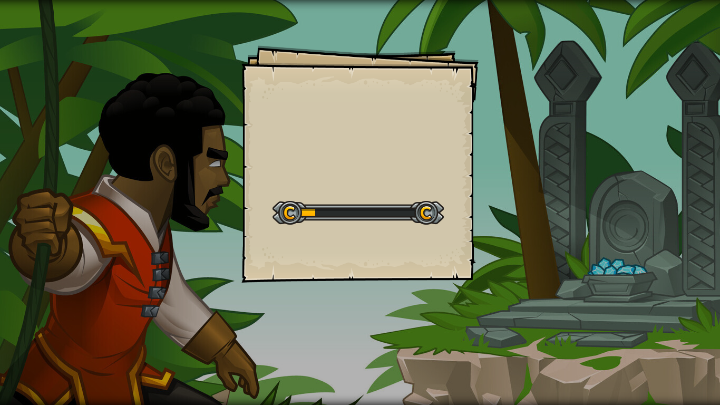
click at [500, 171] on div "Goals Start Level Error loading from server. Try refreshing the page. You'll ne…" at bounding box center [360, 202] width 720 height 405
drag, startPoint x: 500, startPoint y: 171, endPoint x: 492, endPoint y: 154, distance: 18.8
click at [492, 154] on div "Goals Start Level Error loading from server. Try refreshing the page. You'll ne…" at bounding box center [360, 202] width 720 height 405
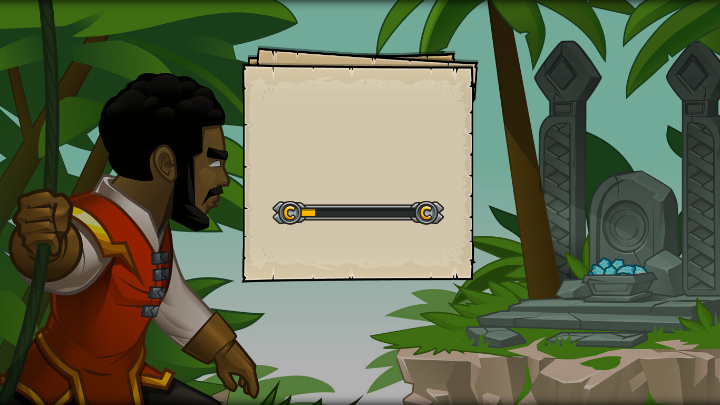
click at [492, 154] on div "Goals Start Level Error loading from server. Try refreshing the page. You'll ne…" at bounding box center [360, 202] width 720 height 405
click at [521, 161] on div "Goals Start Level Error loading from server. Try refreshing the page. You'll ne…" at bounding box center [360, 202] width 720 height 405
click at [617, 203] on div "Goals Start Level Error loading from server. Try refreshing the page. You'll ne…" at bounding box center [360, 202] width 720 height 405
drag, startPoint x: 617, startPoint y: 203, endPoint x: 434, endPoint y: 300, distance: 207.1
click at [434, 300] on div "Goals Start Level Error loading from server. Try refreshing the page. You'll ne…" at bounding box center [360, 202] width 720 height 405
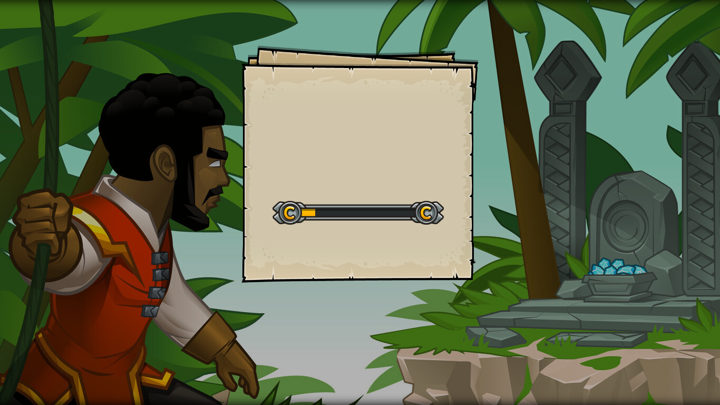
drag, startPoint x: 521, startPoint y: 360, endPoint x: 365, endPoint y: 404, distance: 162.0
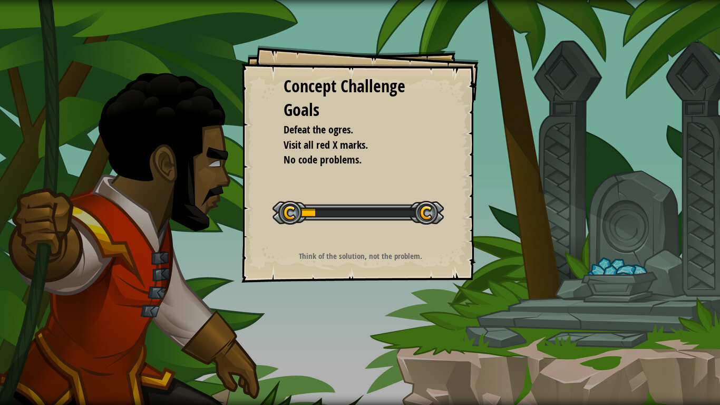
drag, startPoint x: 365, startPoint y: 404, endPoint x: 240, endPoint y: 378, distance: 128.0
click at [240, 342] on div "Concept Challenge Goals Defeat the ogres. Visit all red X marks. No code proble…" at bounding box center [360, 202] width 720 height 405
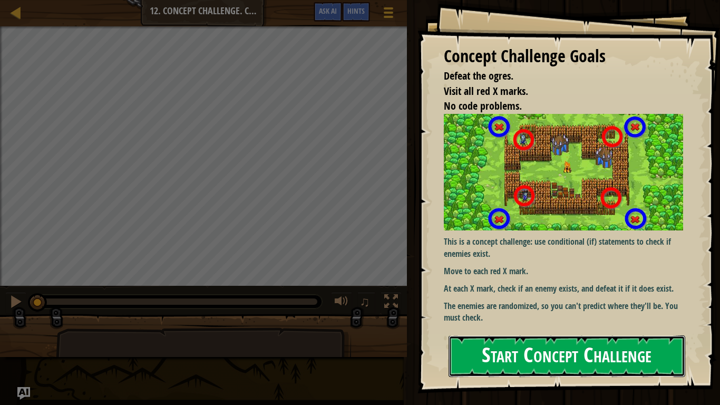
click at [495, 342] on button "Start Concept Challenge" at bounding box center [566, 356] width 237 height 42
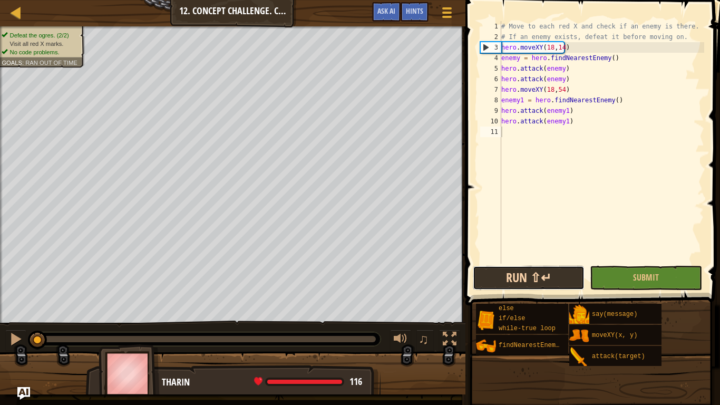
click at [514, 280] on button "Run ⇧↵" at bounding box center [529, 278] width 112 height 24
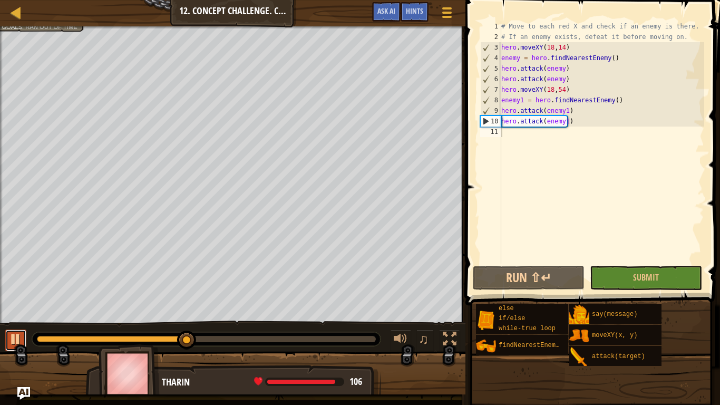
click at [6, 336] on button at bounding box center [15, 340] width 21 height 22
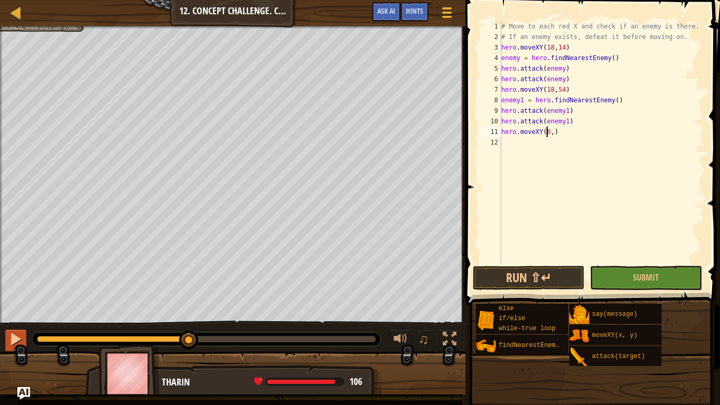
scroll to position [5, 4]
type textarea "hero.moveXY(62,54)"
click at [544, 280] on button "Run ⇧↵" at bounding box center [529, 278] width 112 height 24
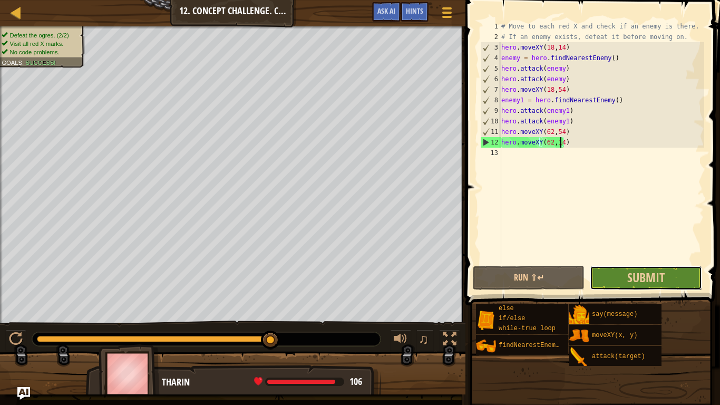
click at [625, 280] on button "Submit" at bounding box center [646, 278] width 112 height 24
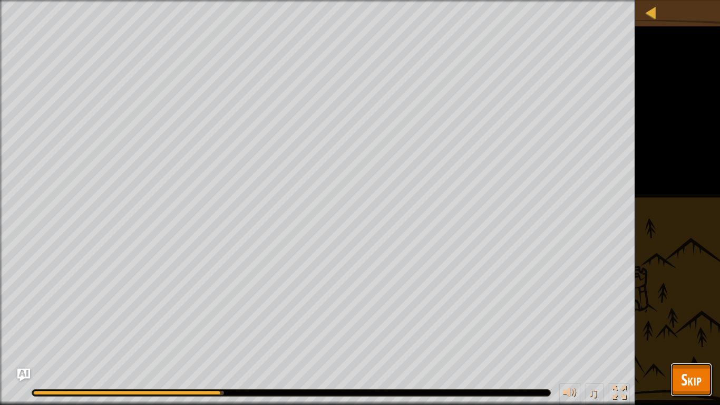
click at [683, 342] on span "Skip" at bounding box center [691, 379] width 21 height 22
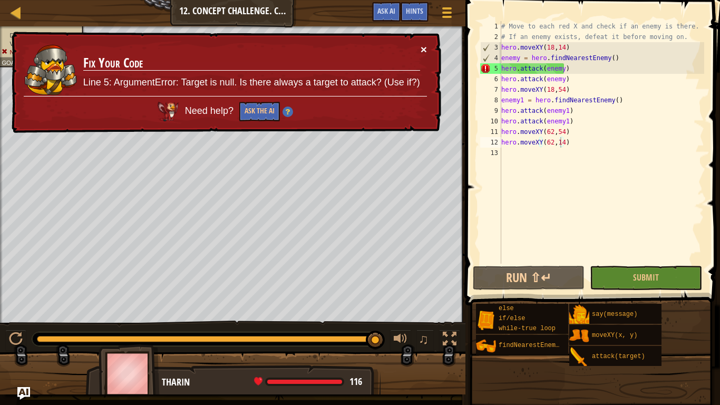
click at [424, 48] on button "×" at bounding box center [423, 49] width 6 height 11
click at [426, 47] on button "×" at bounding box center [423, 49] width 6 height 11
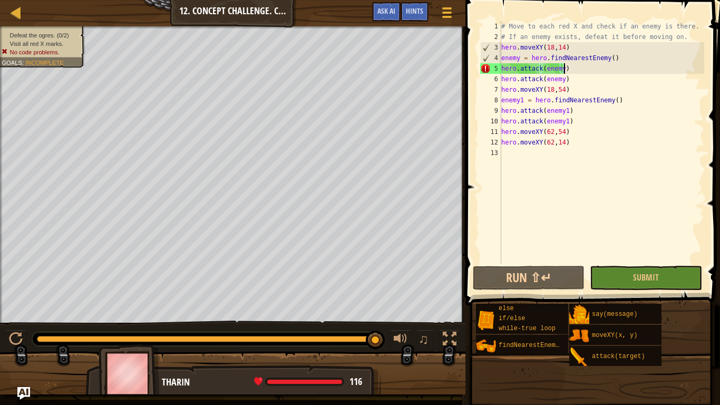
click at [575, 67] on div "# Move to each red X and check if an enemy is there. # If an enemy exists, defe…" at bounding box center [601, 152] width 205 height 263
click at [616, 57] on div "# Move to each red X and check if an enemy is there. # If an enemy exists, defe…" at bounding box center [601, 152] width 205 height 263
type textarea "enemy = hero.findNearestEnemy()"
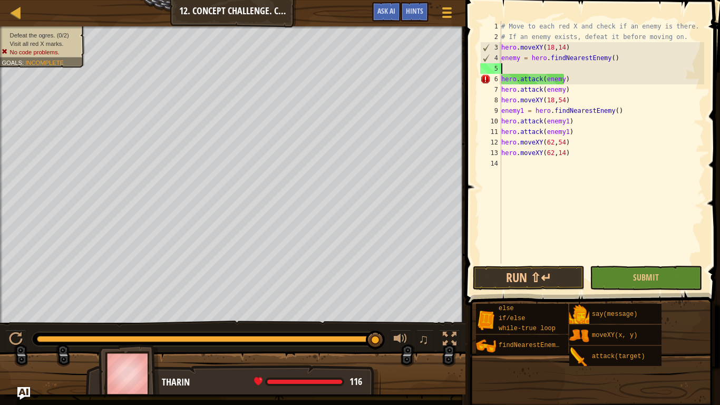
scroll to position [5, 0]
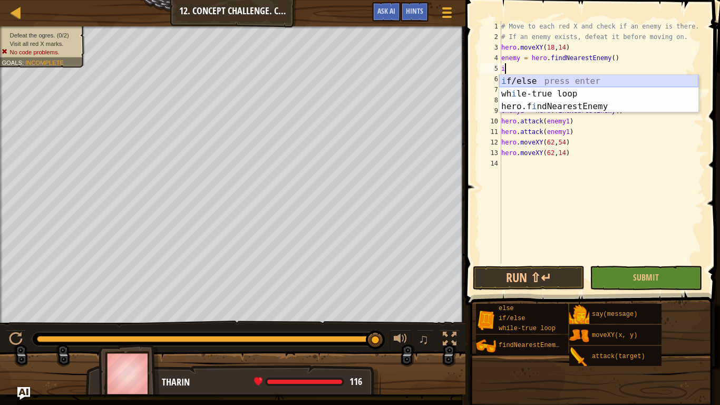
click at [626, 76] on div "i f/else press enter wh i le-true loop press enter hero.f i ndNearestEnemy pres…" at bounding box center [598, 106] width 199 height 63
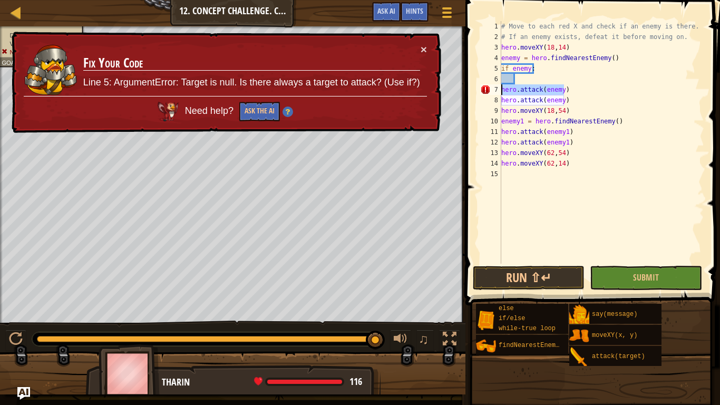
drag, startPoint x: 567, startPoint y: 90, endPoint x: 498, endPoint y: 91, distance: 69.5
click at [498, 91] on div "if enemy: 1 2 3 4 5 6 7 8 9 10 11 12 13 14 15 # Move to each red X and check if…" at bounding box center [591, 142] width 226 height 242
type textarea "hero.attack(enemy)"
click at [567, 104] on div "# Move to each red X and check if an enemy is there. # If an enemy exists, defe…" at bounding box center [601, 152] width 205 height 263
drag, startPoint x: 576, startPoint y: 86, endPoint x: 485, endPoint y: 89, distance: 91.2
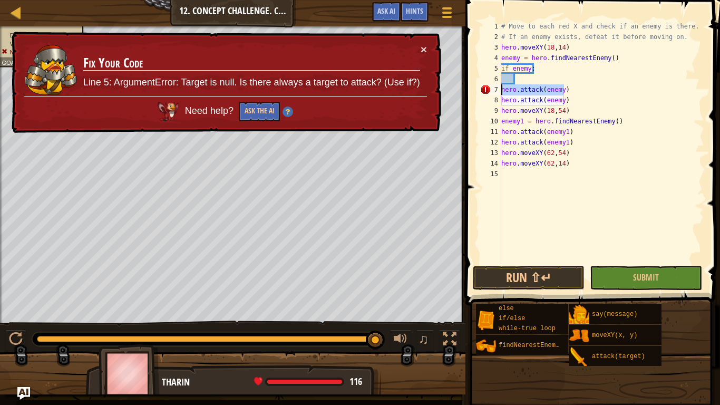
click at [485, 89] on div "hero.attack(enemy) 1 2 3 4 5 6 7 8 9 10 11 12 13 14 15 # Move to each red X and…" at bounding box center [591, 142] width 226 height 242
click at [524, 77] on div "# Move to each red X and check if an enemy is there. # If an enemy exists, defe…" at bounding box center [601, 152] width 205 height 263
drag, startPoint x: 566, startPoint y: 91, endPoint x: 505, endPoint y: 100, distance: 62.2
click at [505, 100] on div "# Move to each red X and check if an enemy is there. # If an enemy exists, defe…" at bounding box center [601, 152] width 205 height 263
click at [570, 94] on div "# Move to each red X and check if an enemy is there. # If an enemy exists, defe…" at bounding box center [601, 142] width 205 height 242
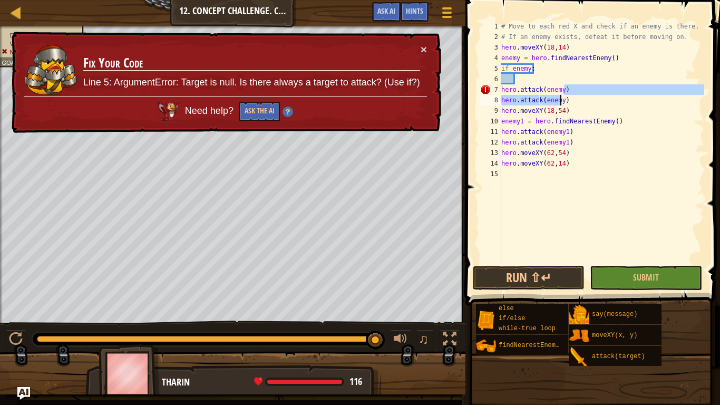
drag, startPoint x: 564, startPoint y: 89, endPoint x: 560, endPoint y: 99, distance: 10.7
click at [560, 99] on div "# Move to each red X and check if an enemy is there. # If an enemy exists, defe…" at bounding box center [601, 152] width 205 height 263
type textarea "hero.attack(enemy)"
type textarea "if enemy:"
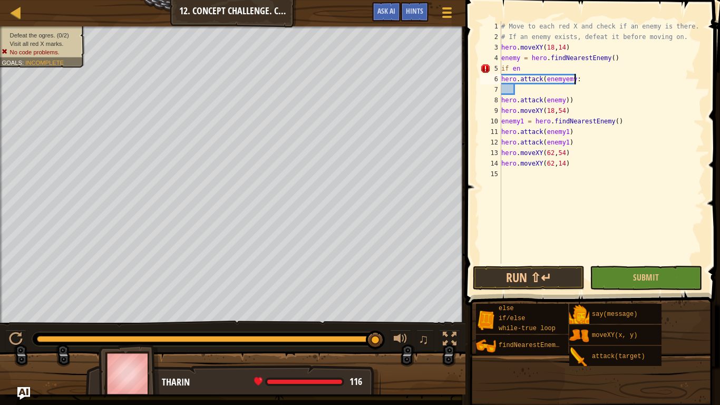
click at [586, 83] on div "# Move to each red X and check if an enemy is there. # If an enemy exists, defe…" at bounding box center [601, 152] width 205 height 263
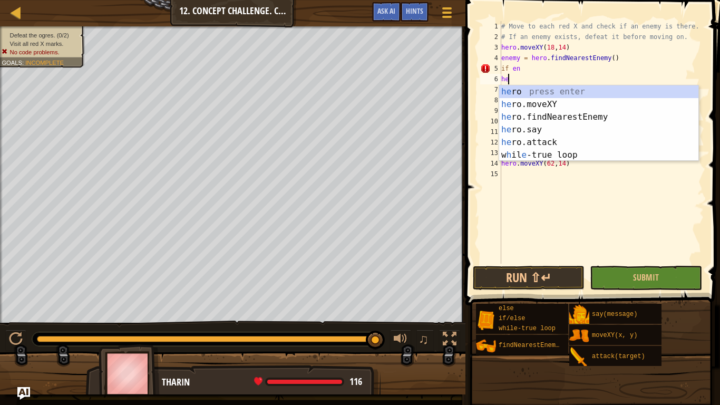
type textarea "h"
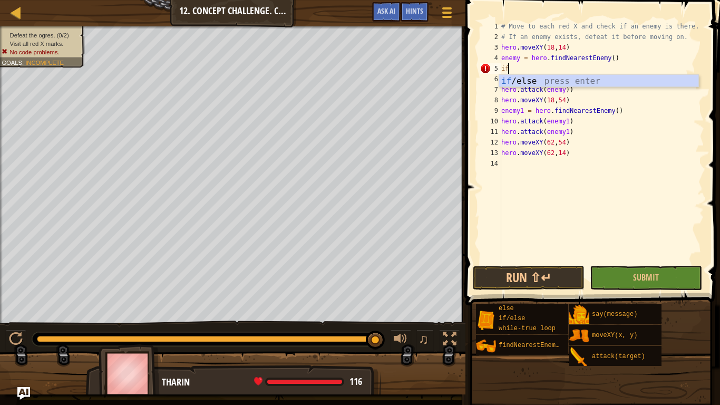
type textarea "i"
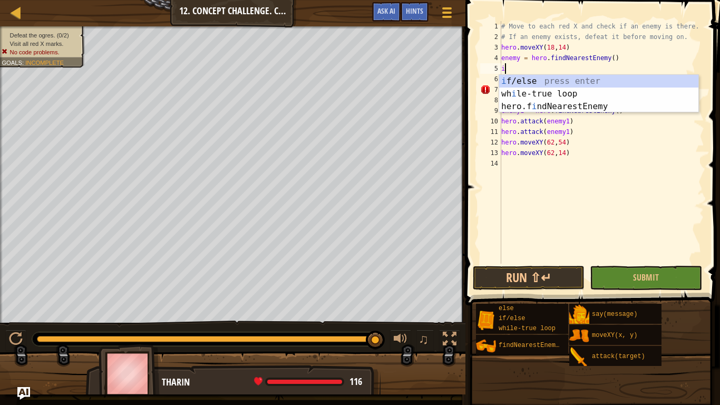
click at [586, 83] on div "i f/else press enter wh i le-true loop press enter hero.f i ndNearestEnemy pres…" at bounding box center [598, 106] width 199 height 63
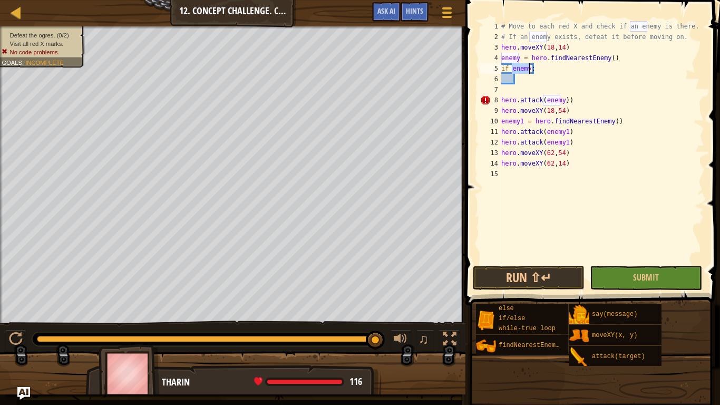
click at [577, 104] on div "# Move to each red X and check if an enemy is there. # If an enemy exists, defe…" at bounding box center [601, 152] width 205 height 263
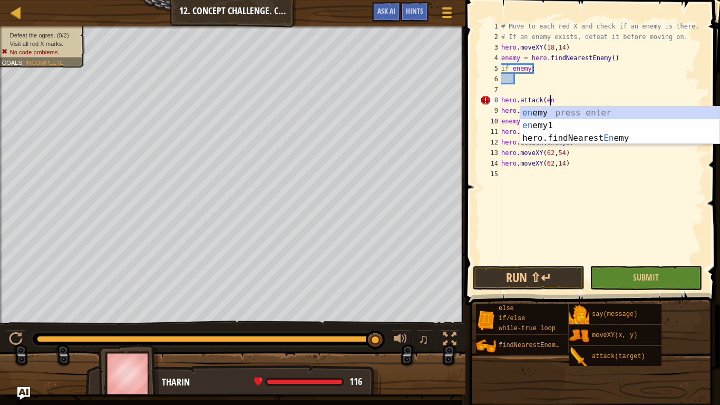
type textarea "h"
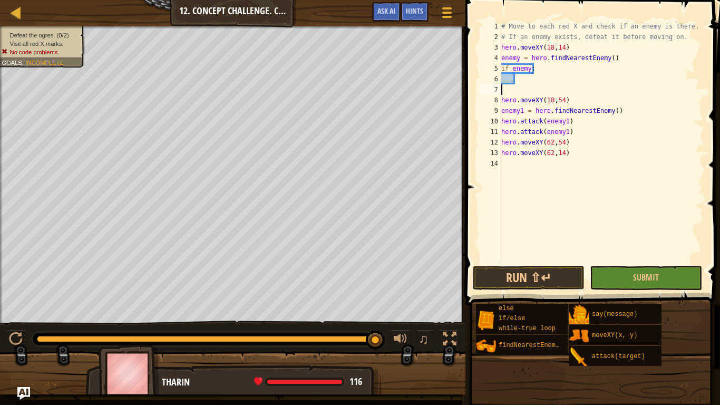
type textarea "i"
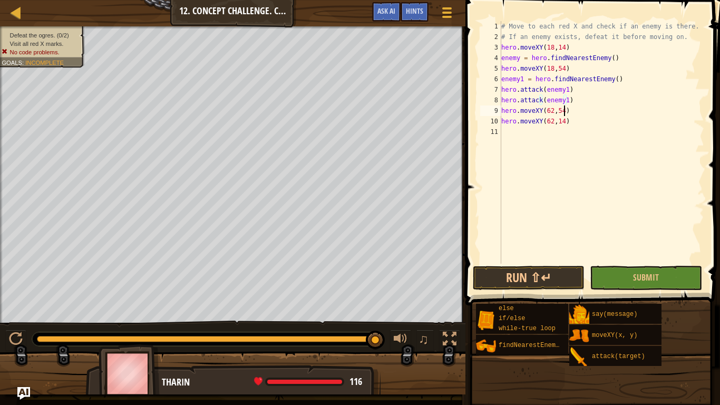
type textarea "hero.moveXY(62,14)"
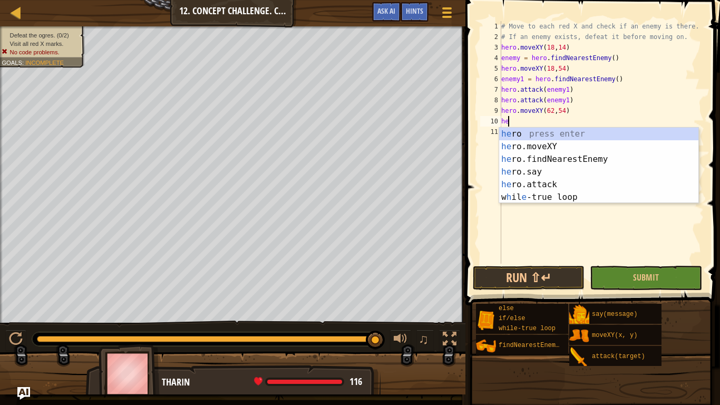
type textarea "h"
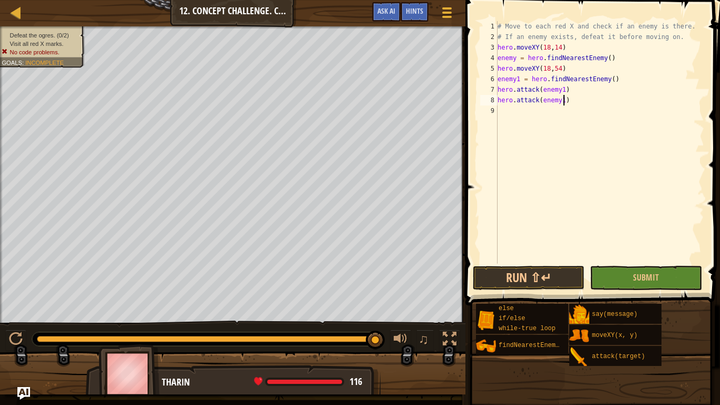
type textarea "h"
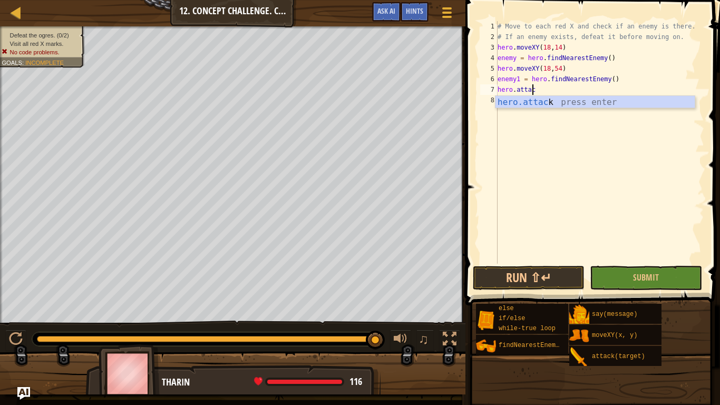
type textarea "h"
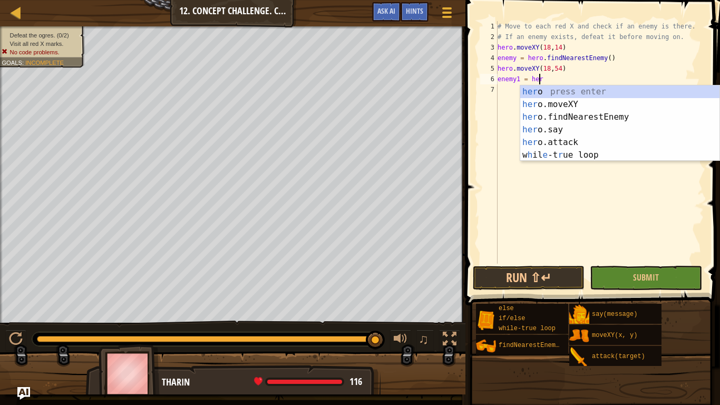
type textarea "e"
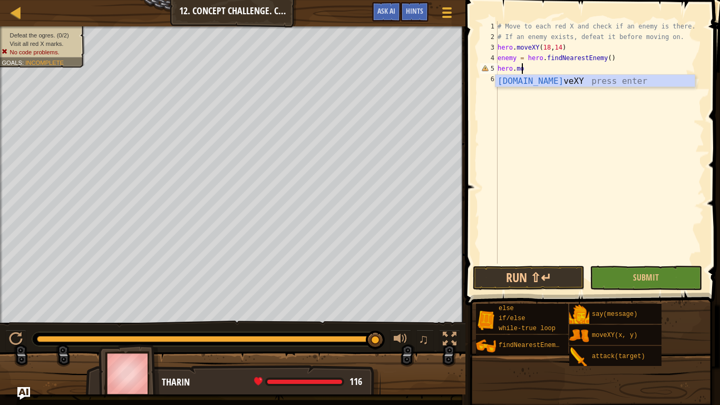
type textarea "h"
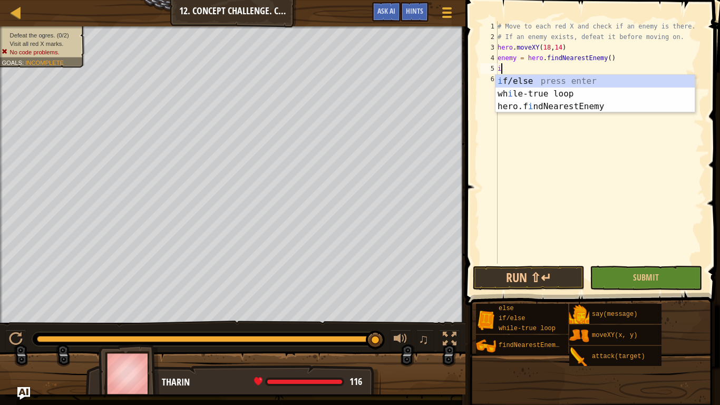
click at [580, 77] on div "i f/else press enter wh i le-true loop press enter hero.f i ndNearestEnemy pres…" at bounding box center [594, 106] width 199 height 63
type textarea "if enemy:"
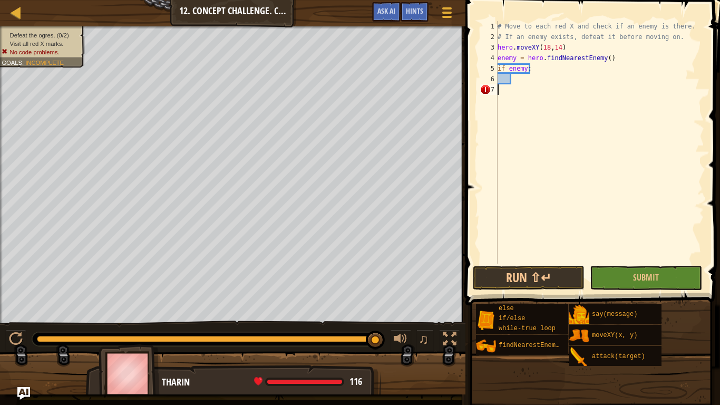
click at [522, 88] on div "# Move to each red X and check if an enemy is there. # If an enemy exists, defe…" at bounding box center [599, 152] width 209 height 263
click at [524, 83] on div "# Move to each red X and check if an enemy is there. # If an enemy exists, defe…" at bounding box center [599, 152] width 209 height 263
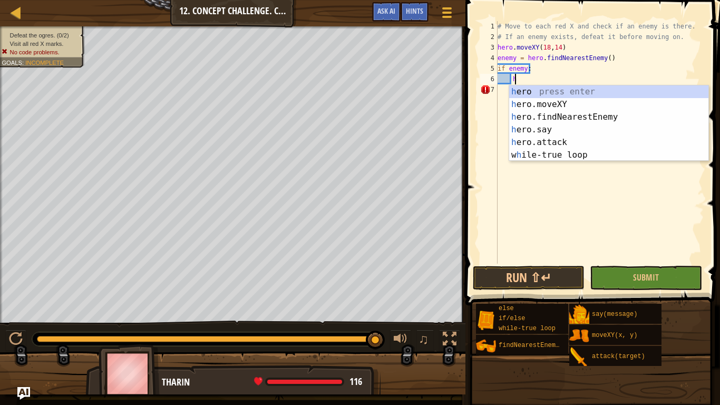
scroll to position [5, 1]
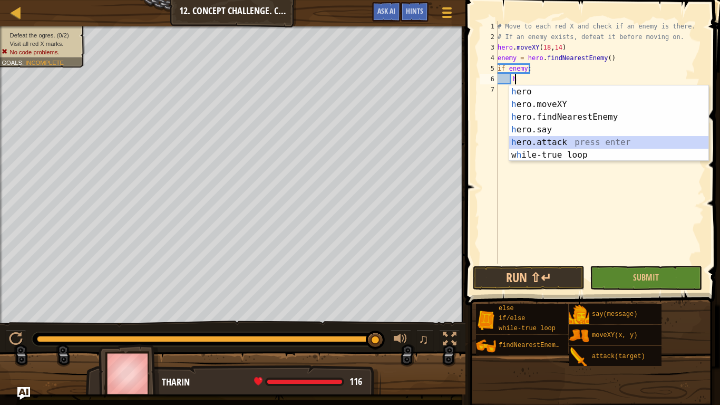
click at [612, 142] on div "h ero press enter h ero.moveXY press enter h ero.findNearestEnemy press enter h…" at bounding box center [608, 135] width 199 height 101
type textarea "hero.attack(enemy)"
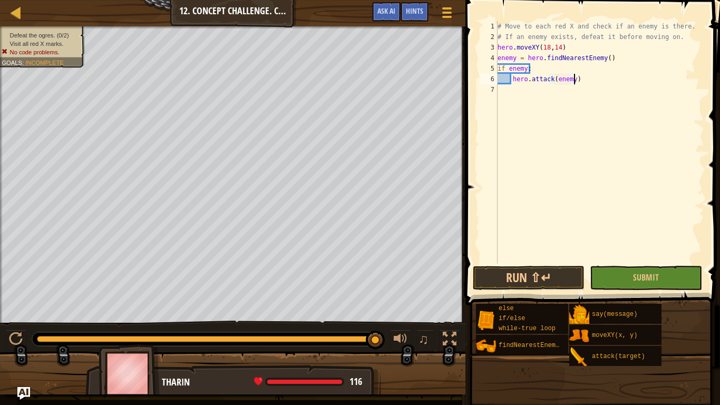
click at [582, 78] on div "# Move to each red X and check if an enemy is there. # If an enemy exists, defe…" at bounding box center [599, 152] width 209 height 263
click at [513, 90] on div "# Move to each red X and check if an enemy is there. # If an enemy exists, defe…" at bounding box center [599, 152] width 209 height 263
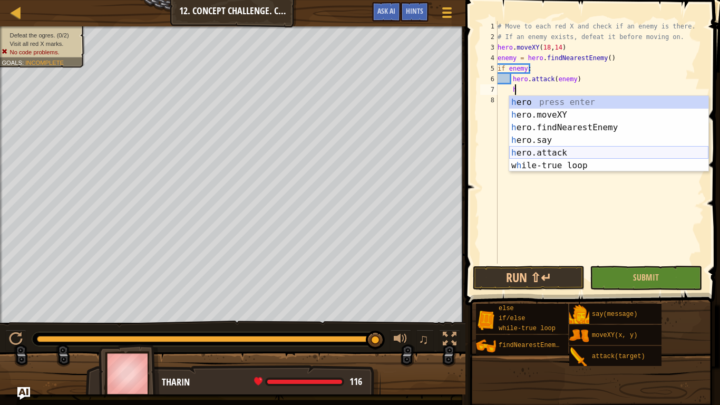
click at [609, 146] on div "h ero press enter h ero.moveXY press enter h ero.findNearestEnemy press enter h…" at bounding box center [608, 146] width 199 height 101
type textarea "hero.attack(enemy)"
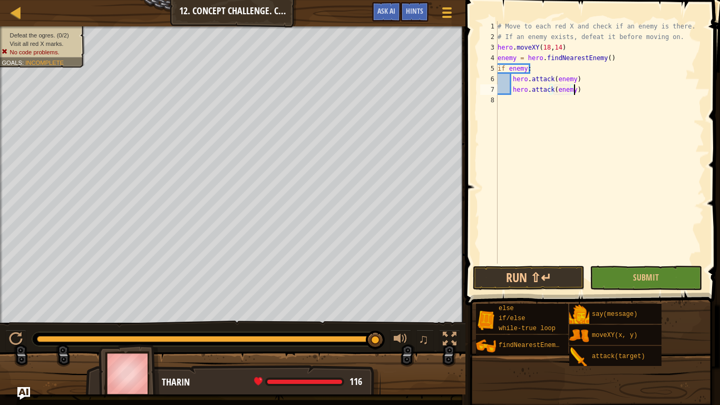
click at [591, 85] on div "# Move to each red X and check if an enemy is there. # If an enemy exists, defe…" at bounding box center [599, 152] width 209 height 263
click at [503, 103] on div "# Move to each red X and check if an enemy is there. # If an enemy exists, defe…" at bounding box center [599, 152] width 209 height 263
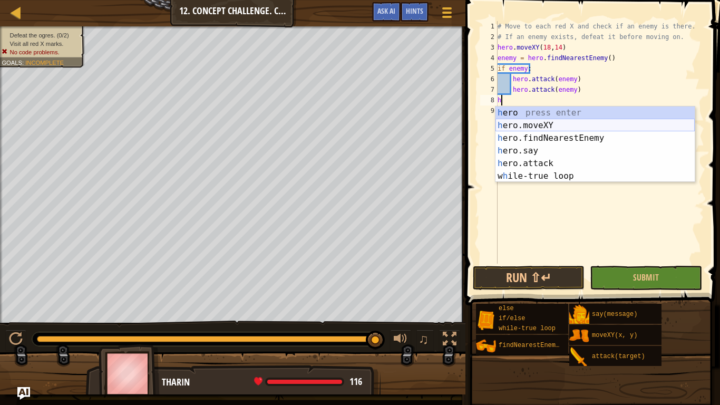
click at [526, 121] on div "h ero press enter h ero.moveXY press enter h ero.findNearestEnemy press enter h…" at bounding box center [594, 156] width 199 height 101
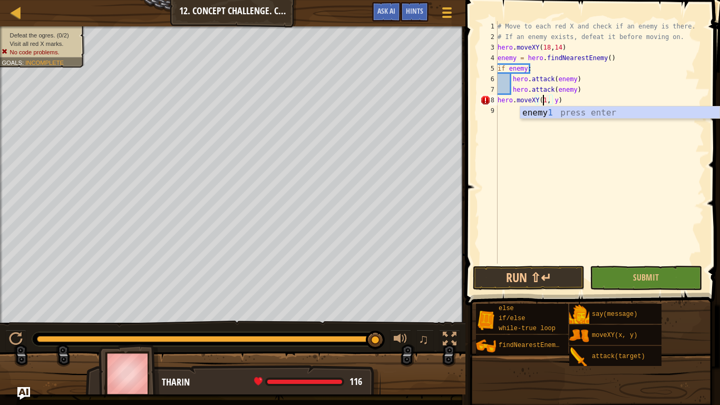
scroll to position [5, 4]
type textarea "hero.moveXY(18,54)"
click at [508, 116] on div "# Move to each red X and check if an enemy is there. # If an enemy exists, defe…" at bounding box center [599, 152] width 209 height 263
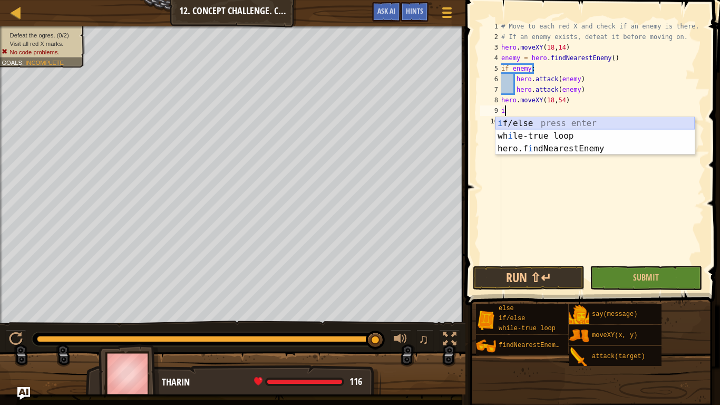
click at [557, 120] on div "i f/else press enter wh i le-true loop press enter hero.f i ndNearestEnemy pres…" at bounding box center [594, 148] width 199 height 63
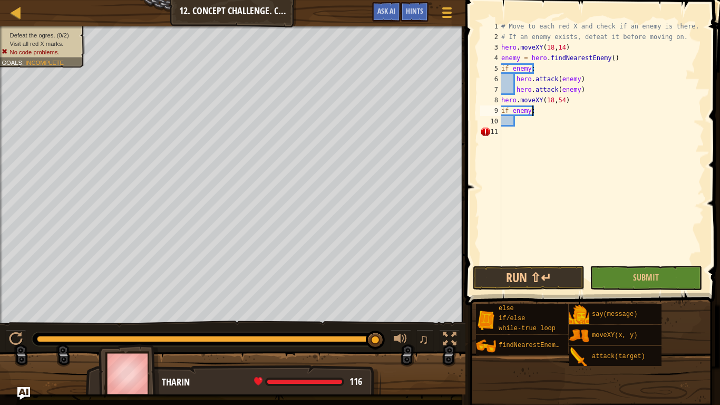
click at [536, 112] on div "# Move to each red X and check if an enemy is there. # If an enemy exists, defe…" at bounding box center [601, 152] width 205 height 263
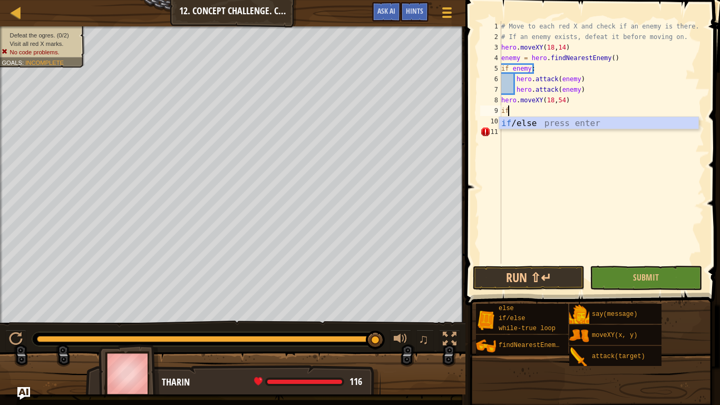
type textarea "i"
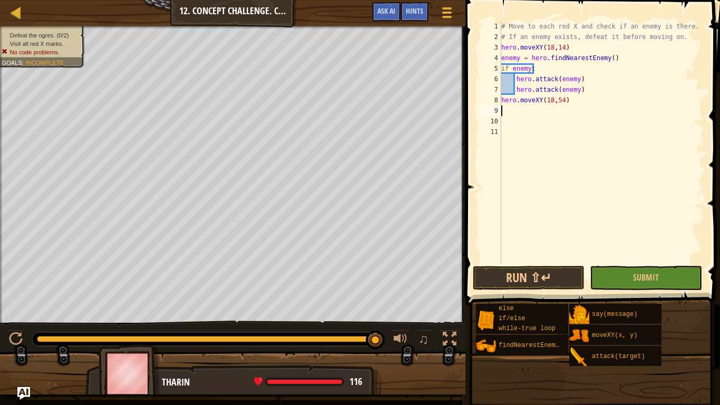
type textarea "h"
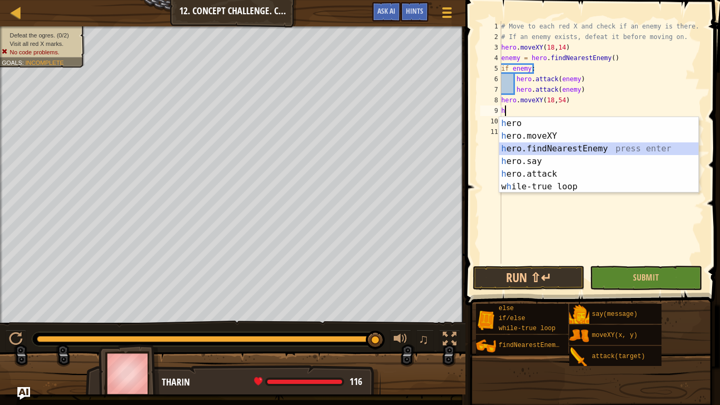
click at [564, 146] on div "h ero press enter h ero.moveXY press enter h ero.findNearestEnemy press enter h…" at bounding box center [598, 167] width 199 height 101
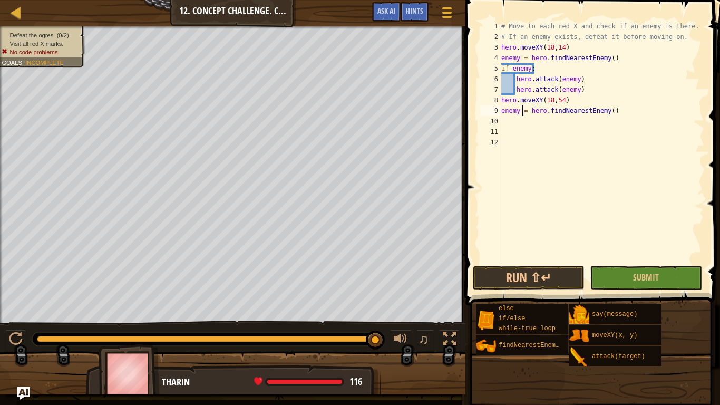
click at [521, 112] on div "# Move to each red X and check if an enemy is there. # If an enemy exists, defe…" at bounding box center [601, 152] width 205 height 263
click at [519, 112] on div "# Move to each red X and check if an enemy is there. # If an enemy exists, defe…" at bounding box center [601, 152] width 205 height 263
type textarea "enemy1 = hero.findNearestEnemy()"
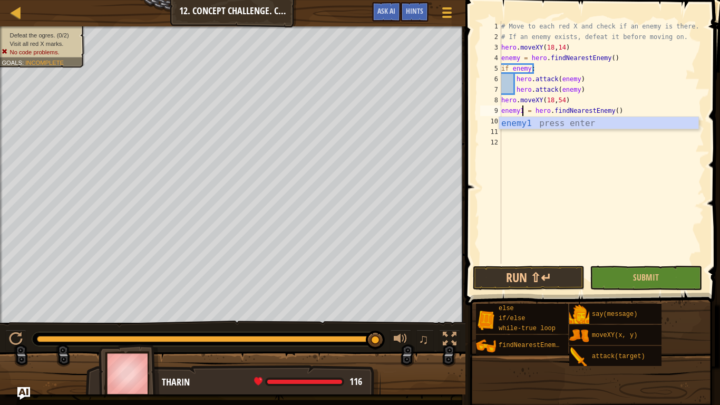
click at [509, 140] on div "# Move to each red X and check if an enemy is there. # If an enemy exists, defe…" at bounding box center [601, 152] width 205 height 263
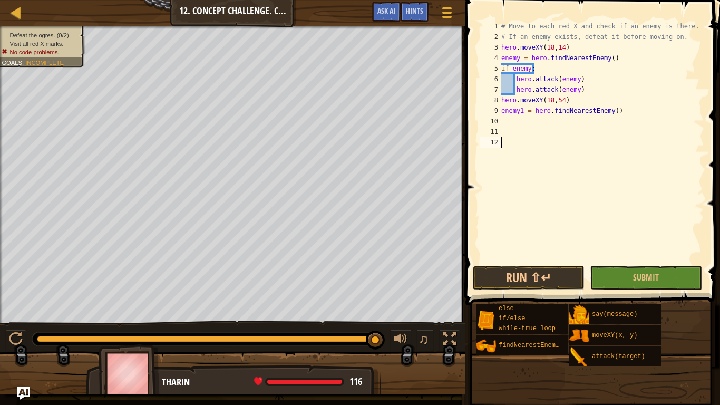
scroll to position [5, 0]
click at [506, 122] on div "# Move to each red X and check if an enemy is there. # If an enemy exists, defe…" at bounding box center [601, 152] width 205 height 263
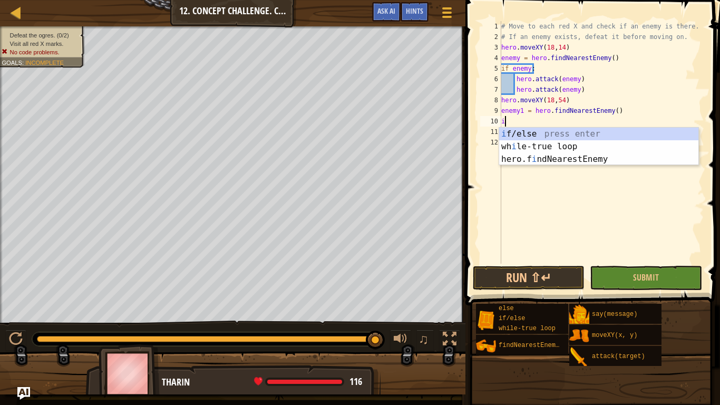
click at [511, 129] on div "i f/else press enter wh i le-true loop press enter hero.f i ndNearestEnemy pres…" at bounding box center [598, 158] width 199 height 63
type textarea "if enemy:"
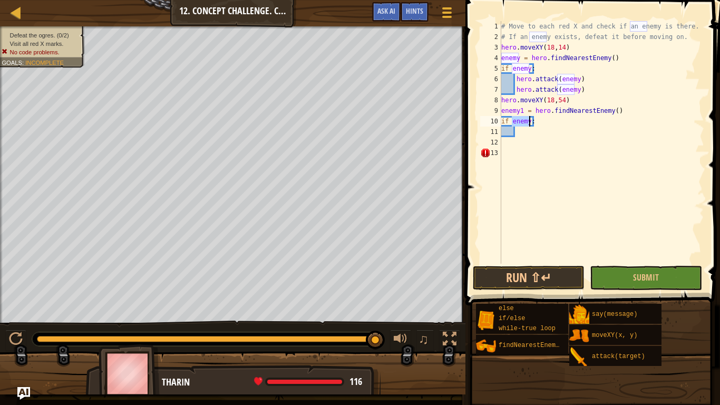
click at [524, 132] on div "# Move to each red X and check if an enemy is there. # If an enemy exists, defe…" at bounding box center [601, 152] width 205 height 263
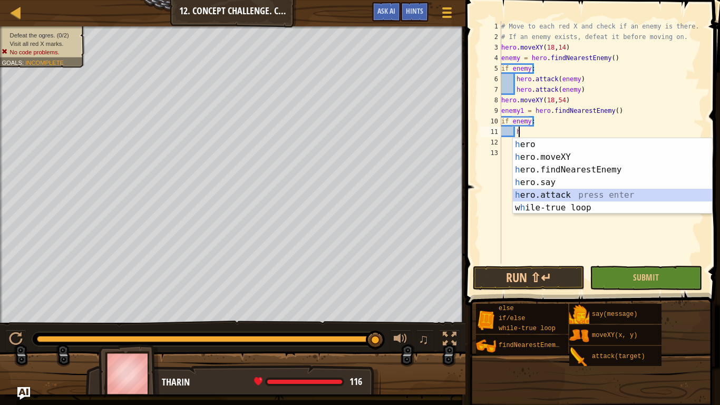
click at [602, 193] on div "h ero press enter h ero.moveXY press enter h ero.findNearestEnemy press enter h…" at bounding box center [612, 188] width 199 height 101
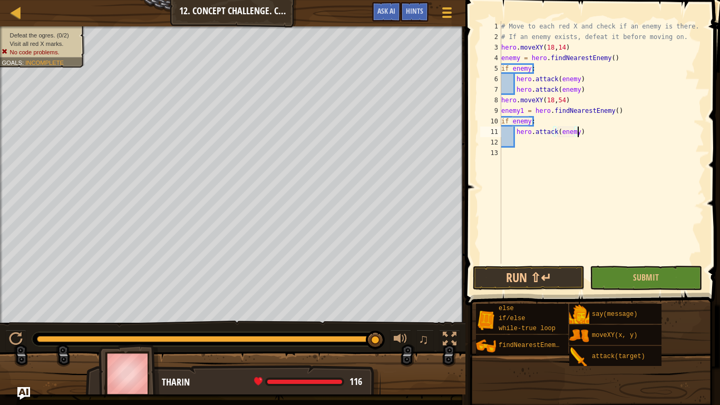
click at [582, 133] on div "# Move to each red X and check if an enemy is there. # If an enemy exists, defe…" at bounding box center [601, 152] width 205 height 263
type textarea "hero.attack(enemy1)"
click at [516, 140] on div "# Move to each red X and check if an enemy is there. # If an enemy exists, defe…" at bounding box center [601, 152] width 205 height 263
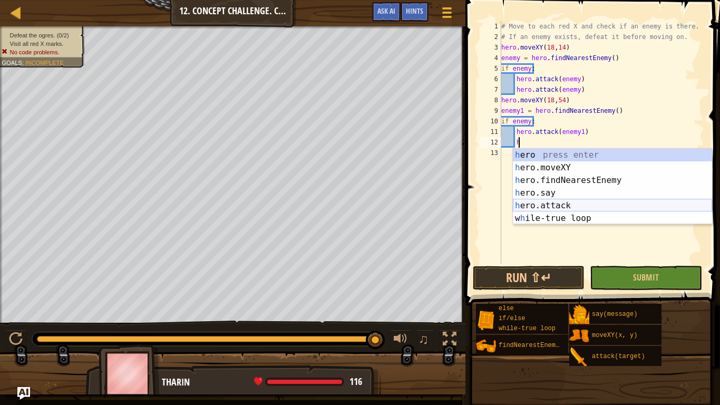
click at [578, 202] on div "h ero press enter h ero.moveXY press enter h ero.findNearestEnemy press enter h…" at bounding box center [612, 199] width 199 height 101
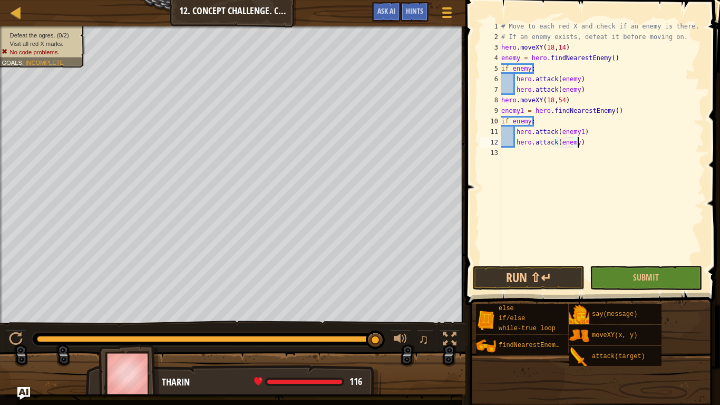
click at [585, 143] on div "# Move to each red X and check if an enemy is there. # If an enemy exists, defe…" at bounding box center [601, 152] width 205 height 263
click at [573, 142] on div "# Move to each red X and check if an enemy is there. # If an enemy exists, defe…" at bounding box center [601, 152] width 205 height 263
type textarea "hero.attack(enemy1)"
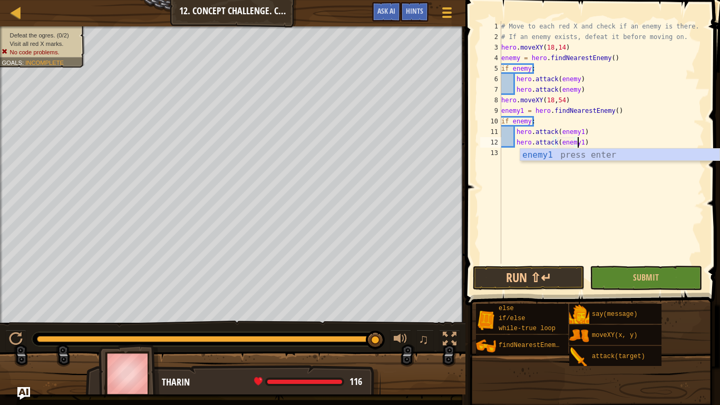
scroll to position [5, 6]
click at [580, 227] on div "# Move to each red X and check if an enemy is there. # If an enemy exists, defe…" at bounding box center [601, 152] width 205 height 263
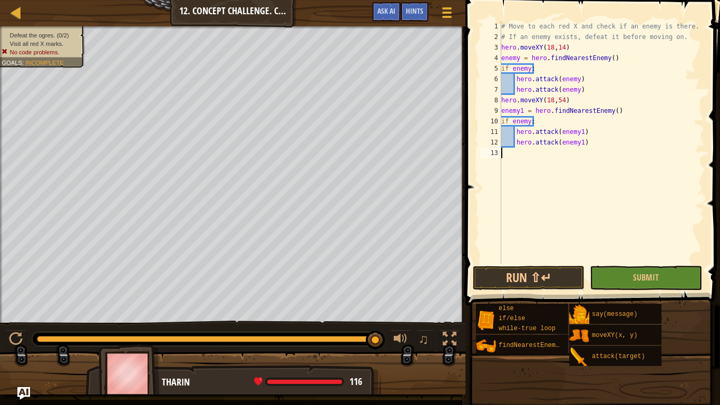
scroll to position [5, 0]
click at [549, 270] on button "Run ⇧↵" at bounding box center [529, 278] width 112 height 24
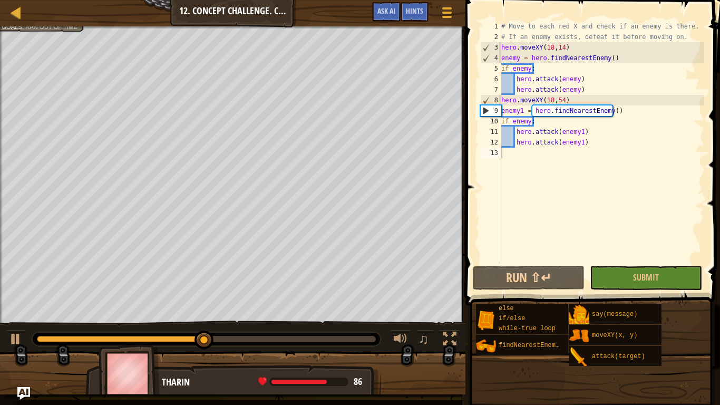
drag, startPoint x: 17, startPoint y: 331, endPoint x: 15, endPoint y: 368, distance: 36.4
click at [15, 342] on div at bounding box center [232, 377] width 465 height 53
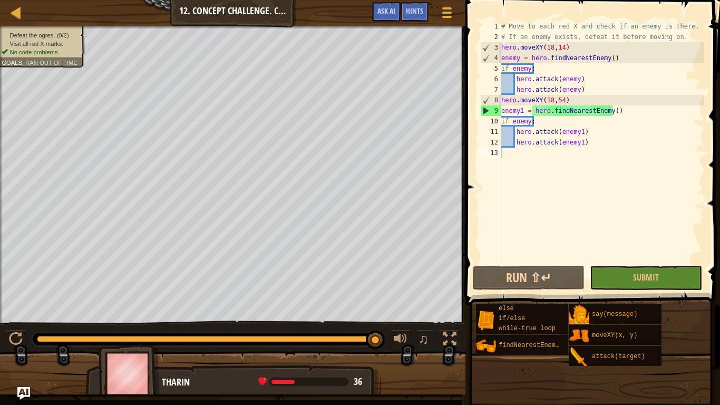
click at [34, 333] on div at bounding box center [206, 339] width 348 height 14
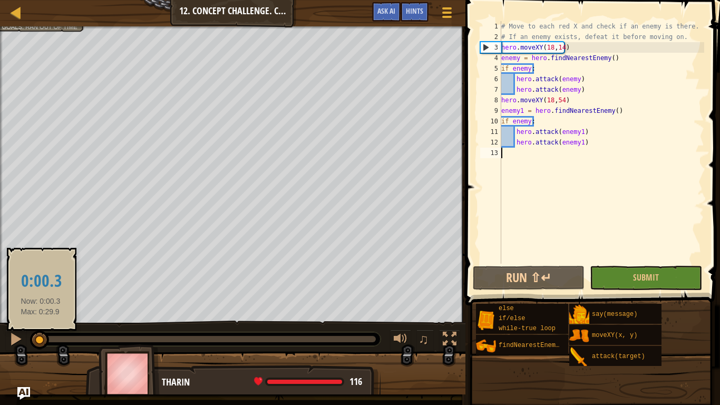
click at [40, 339] on div at bounding box center [38, 339] width 3 height 6
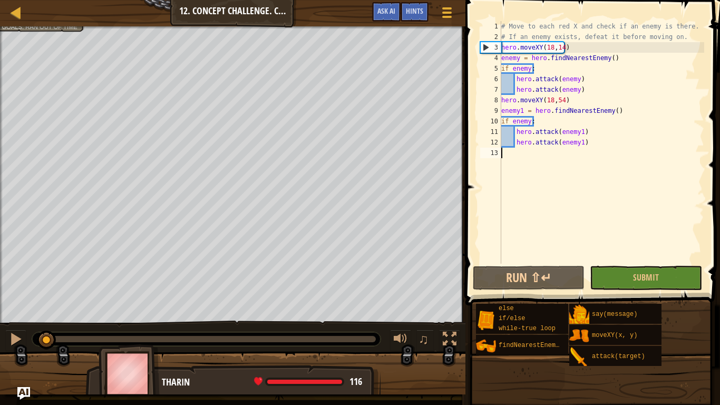
drag, startPoint x: 43, startPoint y: 334, endPoint x: 57, endPoint y: 326, distance: 16.5
click at [57, 326] on div "♫" at bounding box center [232, 336] width 465 height 32
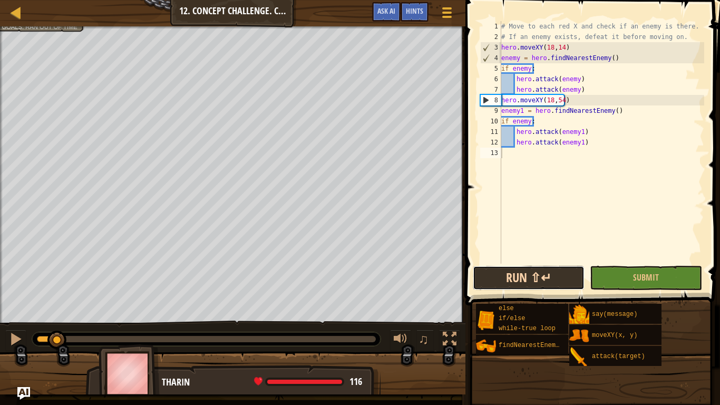
click at [545, 273] on button "Run ⇧↵" at bounding box center [529, 278] width 112 height 24
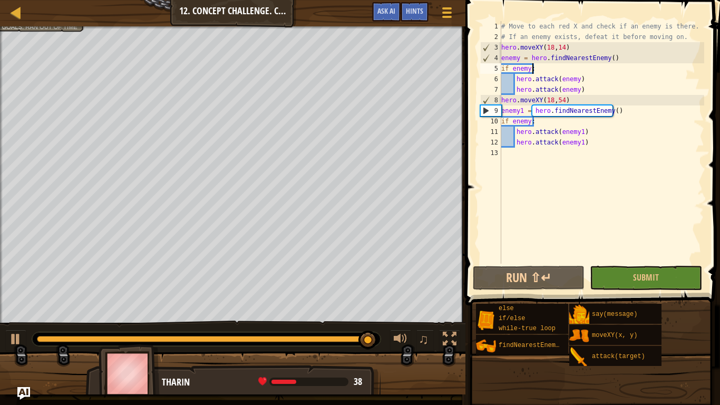
click at [608, 71] on div "# Move to each red X and check if an enemy is there. # If an enemy exists, defe…" at bounding box center [601, 152] width 205 height 263
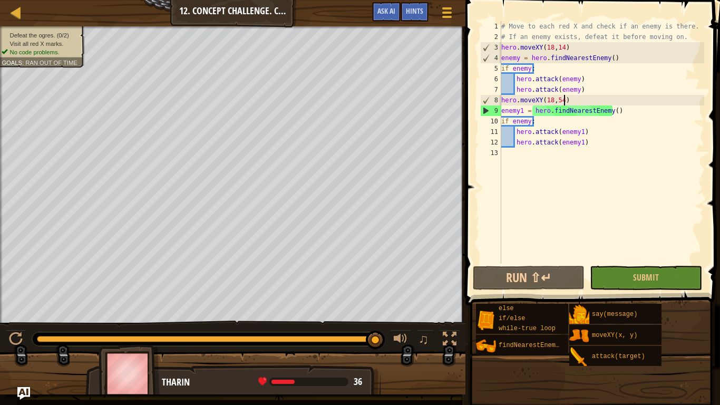
click at [610, 100] on div "# Move to each red X and check if an enemy is there. # If an enemy exists, defe…" at bounding box center [601, 152] width 205 height 263
type textarea "hero.moveXY(18,54)"
click at [567, 155] on div "# Move to each red X and check if an enemy is there. # If an enemy exists, defe…" at bounding box center [601, 152] width 205 height 263
click at [591, 141] on div "# Move to each red X and check if an enemy is there. # If an enemy exists, defe…" at bounding box center [601, 152] width 205 height 263
click at [502, 114] on div "# Move to each red X and check if an enemy is there. # If an enemy exists, defe…" at bounding box center [601, 152] width 205 height 263
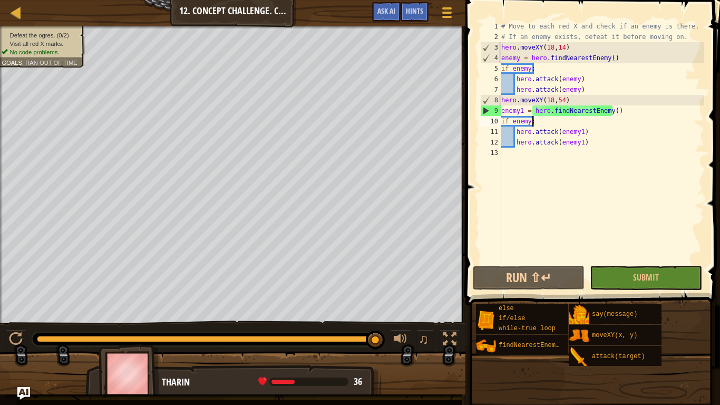
click at [543, 125] on div "# Move to each red X and check if an enemy is there. # If an enemy exists, defe…" at bounding box center [601, 152] width 205 height 263
click at [531, 124] on div "# Move to each red X and check if an enemy is there. # If an enemy exists, defe…" at bounding box center [601, 152] width 205 height 263
type textarea "if enemy1:"
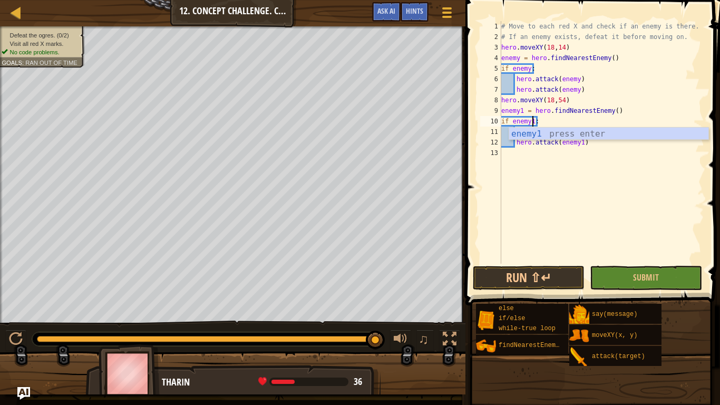
click at [561, 155] on div "# Move to each red X and check if an enemy is there. # If an enemy exists, defe…" at bounding box center [601, 152] width 205 height 263
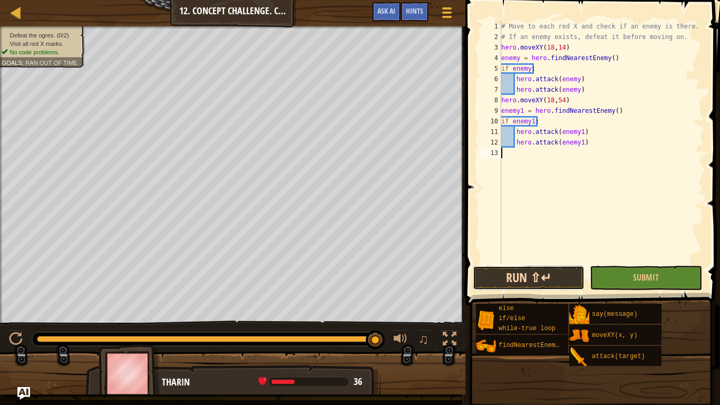
click at [556, 267] on button "Run ⇧↵" at bounding box center [529, 278] width 112 height 24
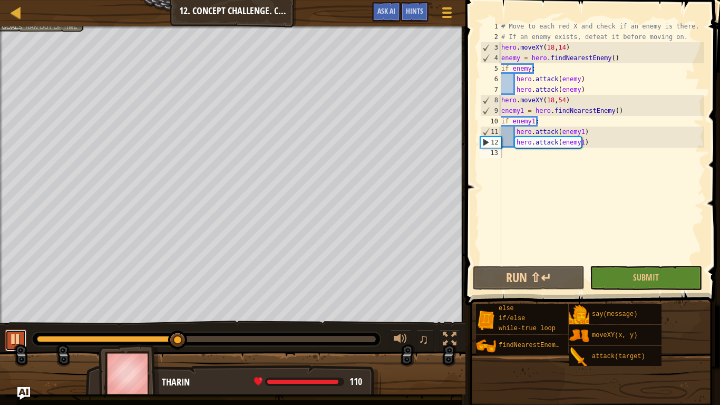
click at [10, 335] on div at bounding box center [16, 339] width 14 height 14
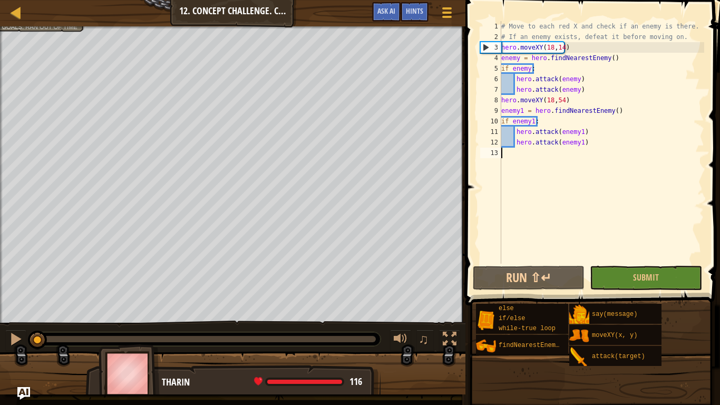
drag, startPoint x: 160, startPoint y: 337, endPoint x: 3, endPoint y: 355, distance: 158.1
click at [3, 342] on div "Defeat the ogres. (1/2) Visit all red X marks. No code problems. Goals : Ran ou…" at bounding box center [360, 210] width 720 height 368
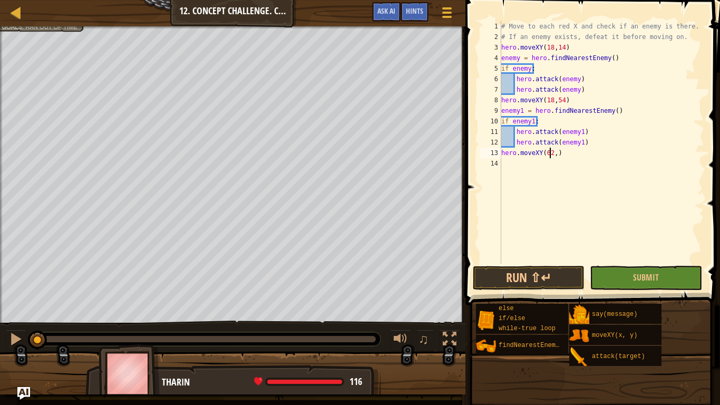
scroll to position [5, 4]
type textarea "hero.moveXY(62,54)"
type textarea "h"
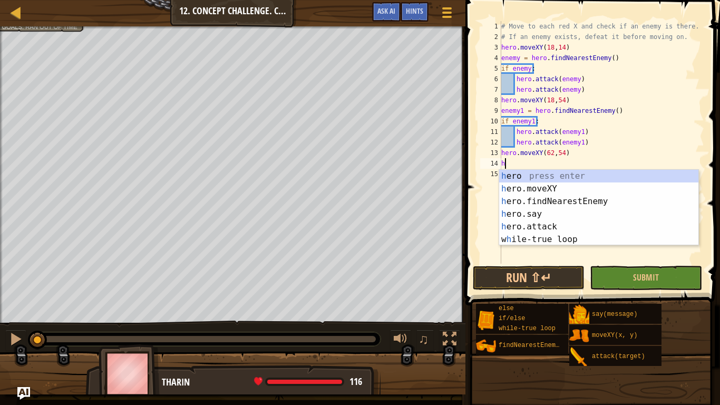
type textarea "h"
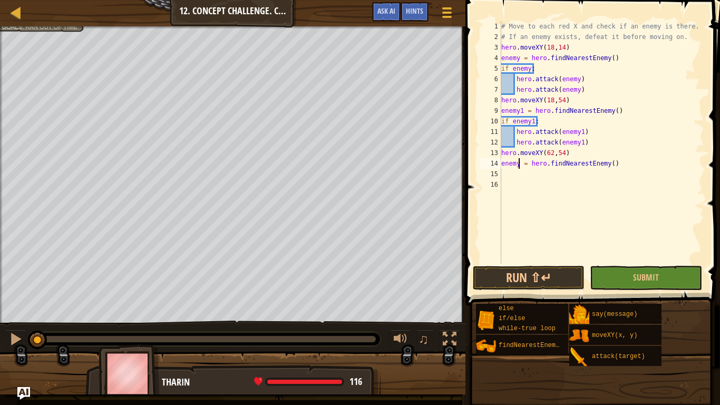
type textarea "enemy2 = hero.findNearestEnemy()"
type textarea "u"
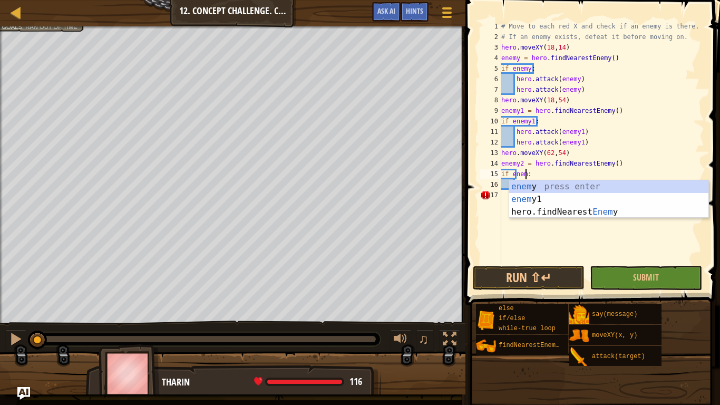
scroll to position [5, 2]
type textarea "if enemy2:"
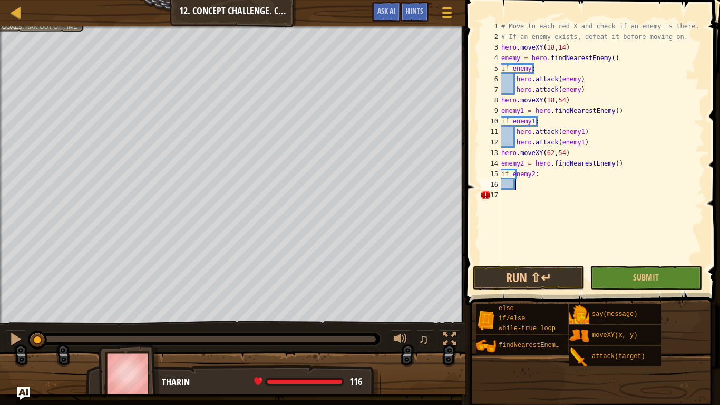
click at [526, 183] on div "# Move to each red X and check if an enemy is there. # If an enemy exists, defe…" at bounding box center [601, 152] width 205 height 263
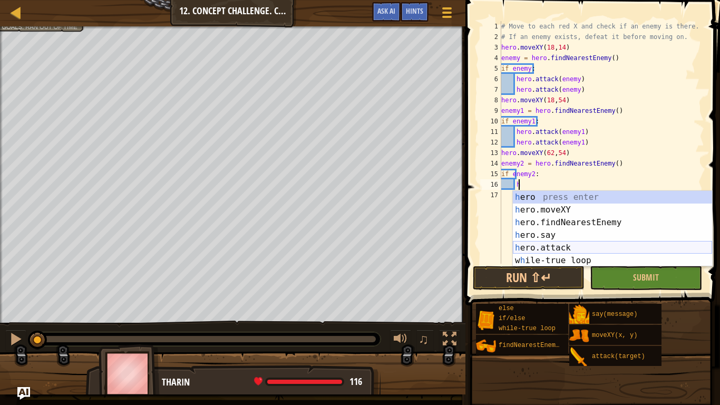
click at [577, 244] on div "h ero press enter h ero.moveXY press enter h ero.findNearestEnemy press enter h…" at bounding box center [612, 241] width 199 height 101
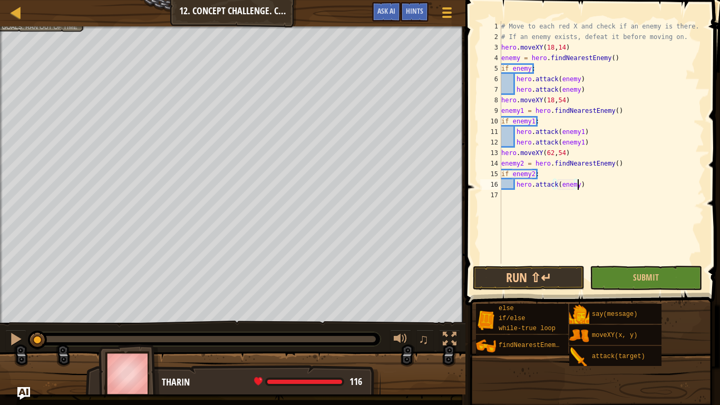
click at [583, 185] on div "# Move to each red X and check if an enemy is there. # If an enemy exists, defe…" at bounding box center [601, 152] width 205 height 263
click at [576, 185] on div "# Move to each red X and check if an enemy is there. # If an enemy exists, defe…" at bounding box center [601, 152] width 205 height 263
click at [574, 185] on div "# Move to each red X and check if an enemy is there. # If an enemy exists, defe…" at bounding box center [601, 152] width 205 height 263
type textarea "hero.attack(enemy2)"
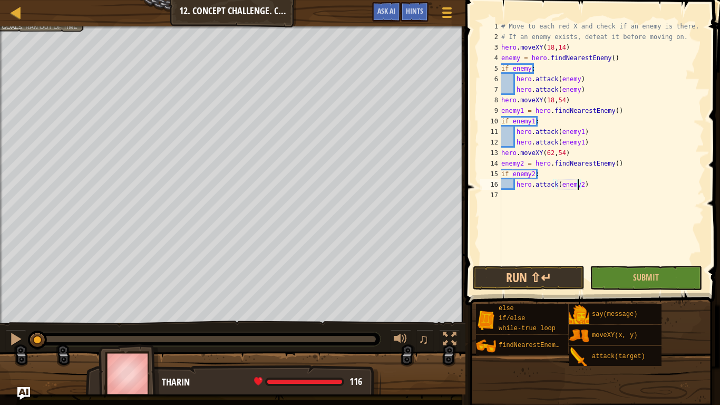
click at [519, 202] on div "# Move to each red X and check if an enemy is there. # If an enemy exists, defe…" at bounding box center [601, 152] width 205 height 263
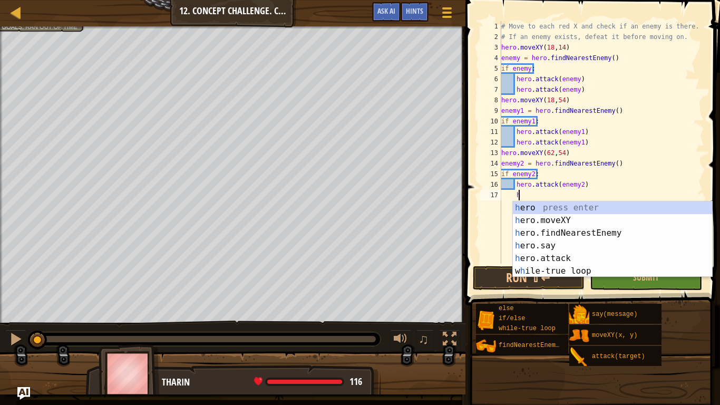
scroll to position [5, 1]
click at [607, 255] on div "h ero press enter h ero.moveXY press enter h ero.findNearestEnemy press enter h…" at bounding box center [612, 251] width 199 height 101
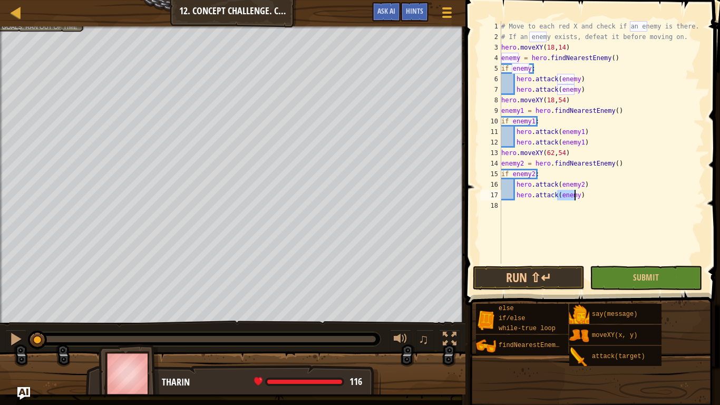
click at [574, 195] on div "# Move to each red X and check if an enemy is there. # If an enemy exists, defe…" at bounding box center [601, 142] width 205 height 242
type textarea "hero.attack(enemy2)"
click at [552, 273] on button "Run ⇧↵" at bounding box center [529, 278] width 112 height 24
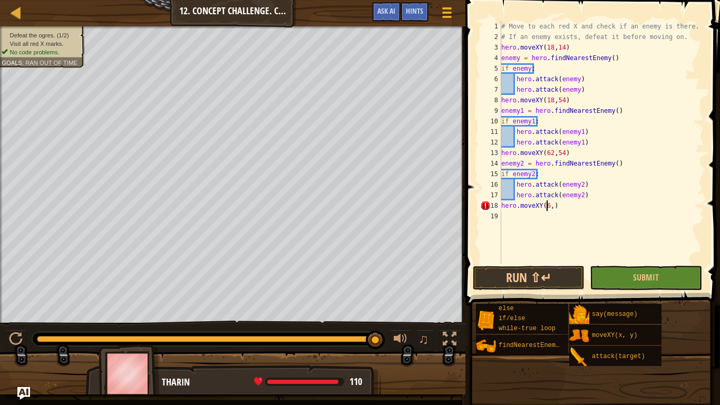
scroll to position [5, 4]
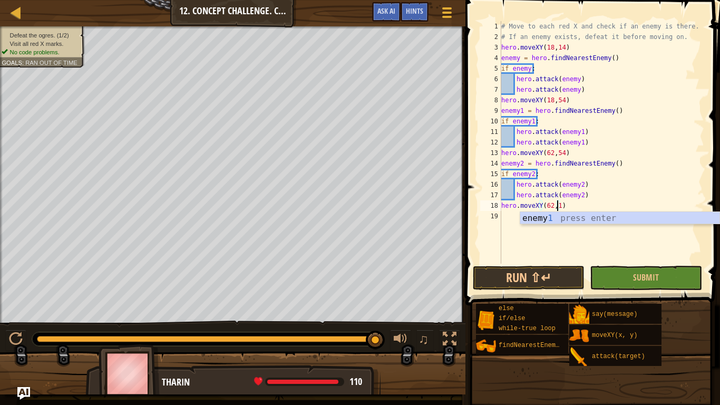
type textarea "hero.moveXY(62,14)"
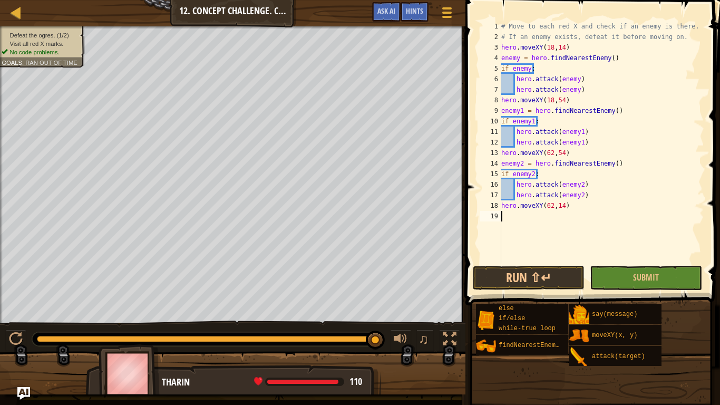
scroll to position [5, 0]
type textarea "h"
type textarea "enemy3 = hero.findNearestEnemy()"
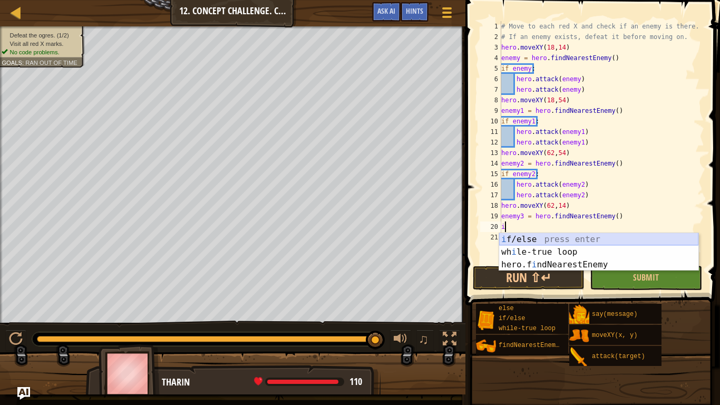
click at [511, 237] on div "i f/else press enter wh i le-true loop press enter hero.f i ndNearestEnemy pres…" at bounding box center [598, 264] width 199 height 63
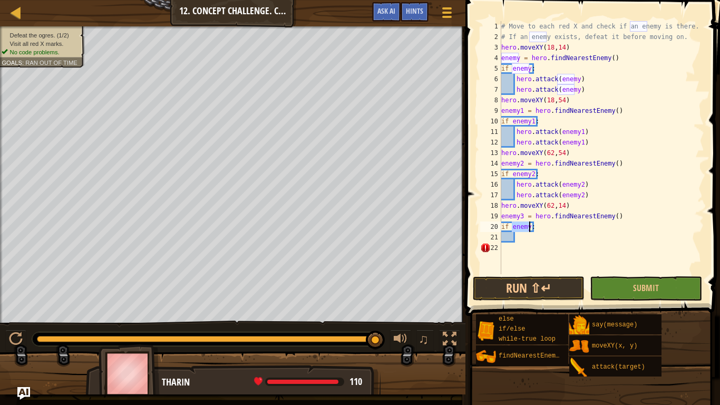
click at [530, 229] on div "# Move to each red X and check if an enemy is there. # If an enemy exists, defe…" at bounding box center [601, 147] width 205 height 253
type textarea "if enemy3:"
click at [517, 236] on div "# Move to each red X and check if an enemy is there. # If an enemy exists, defe…" at bounding box center [601, 158] width 205 height 274
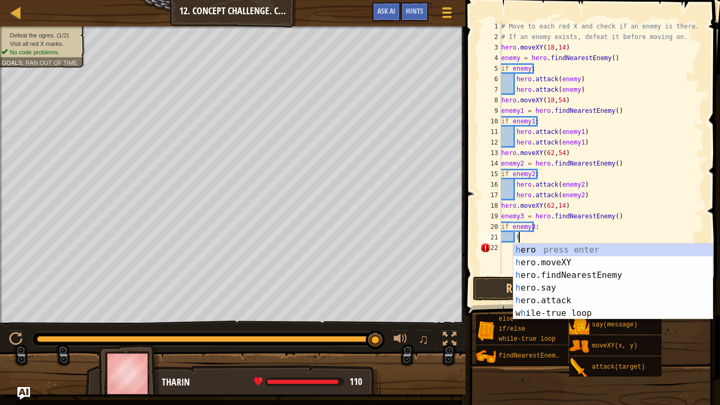
scroll to position [5, 1]
click at [561, 297] on div "h ero press enter h ero.moveXY press enter h ero.findNearestEnemy press enter h…" at bounding box center [612, 293] width 199 height 101
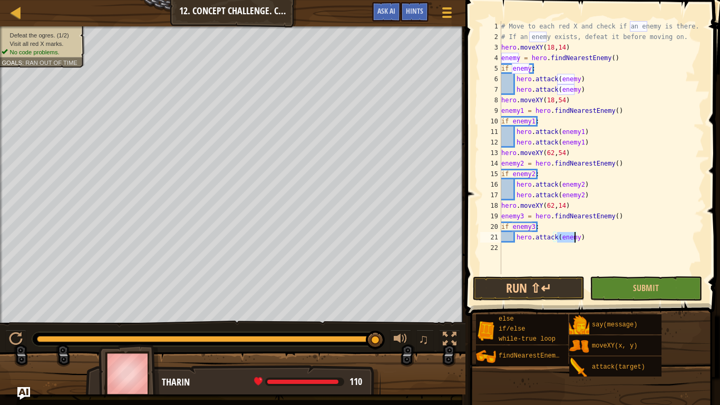
click at [575, 237] on div "# Move to each red X and check if an enemy is there. # If an enemy exists, defe…" at bounding box center [601, 147] width 205 height 253
type textarea "hero.attack(enemy3)"
click at [521, 248] on div "# Move to each red X and check if an enemy is there. # If an enemy exists, defe…" at bounding box center [601, 158] width 205 height 274
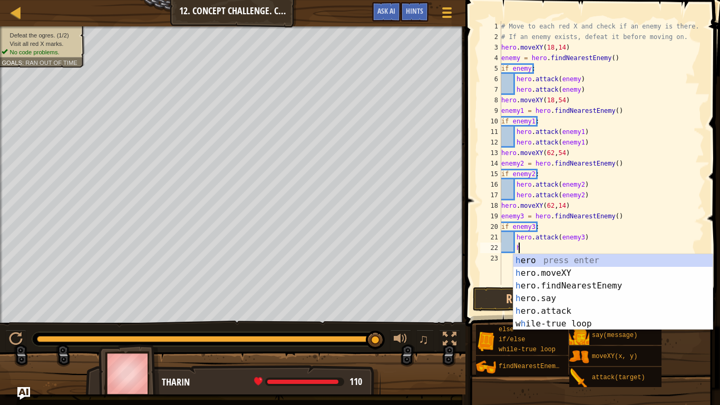
scroll to position [5, 1]
click at [590, 307] on div "h ero press enter h ero.moveXY press enter h ero.findNearestEnemy press enter h…" at bounding box center [612, 304] width 199 height 101
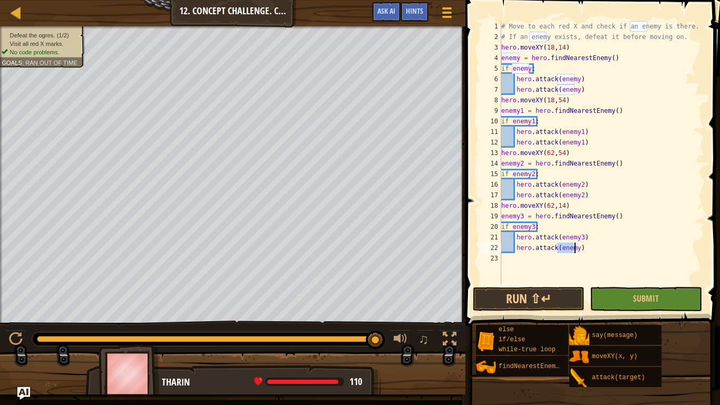
click at [575, 248] on div "# Move to each red X and check if an enemy is there. # If an enemy exists, defe…" at bounding box center [601, 152] width 205 height 263
type textarea "hero.attack(enemy3)"
click at [527, 296] on button "Run ⇧↵" at bounding box center [529, 299] width 112 height 24
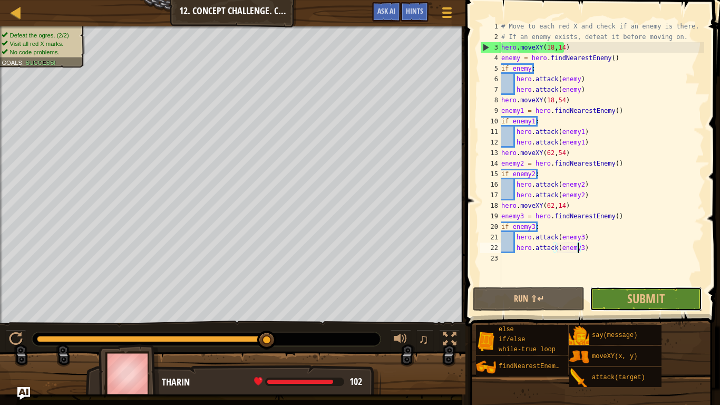
click at [636, 292] on span "Submit" at bounding box center [645, 298] width 37 height 17
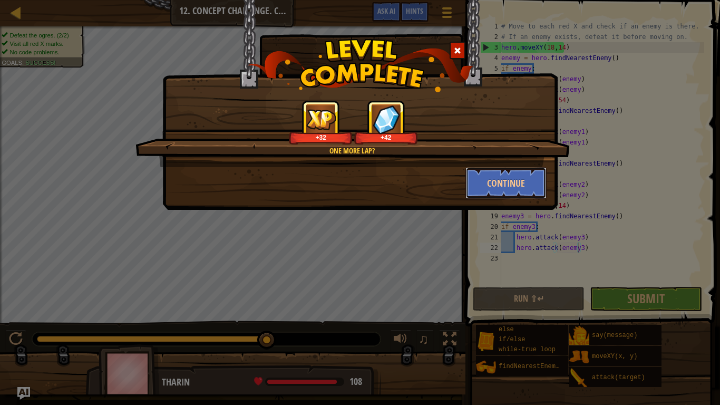
click at [490, 173] on button "Continue" at bounding box center [506, 183] width 82 height 32
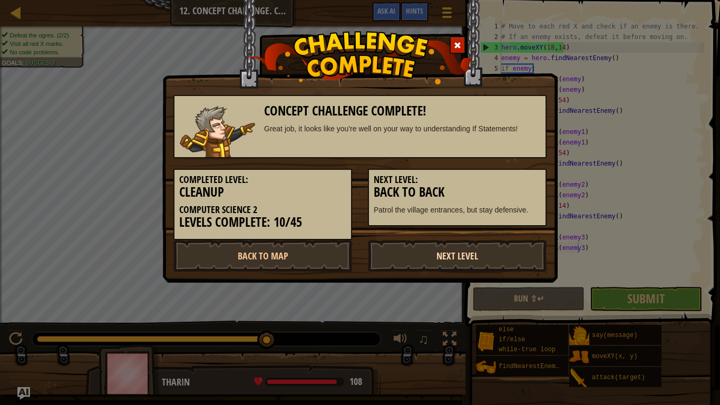
click at [517, 259] on link "Next Level" at bounding box center [457, 256] width 179 height 32
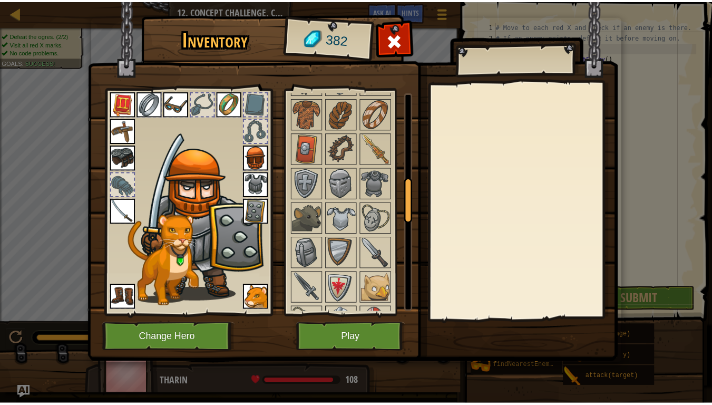
scroll to position [413, 0]
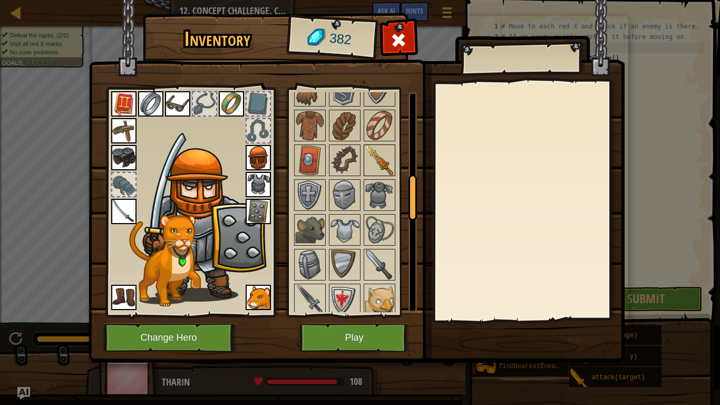
click at [364, 155] on div at bounding box center [380, 160] width 32 height 32
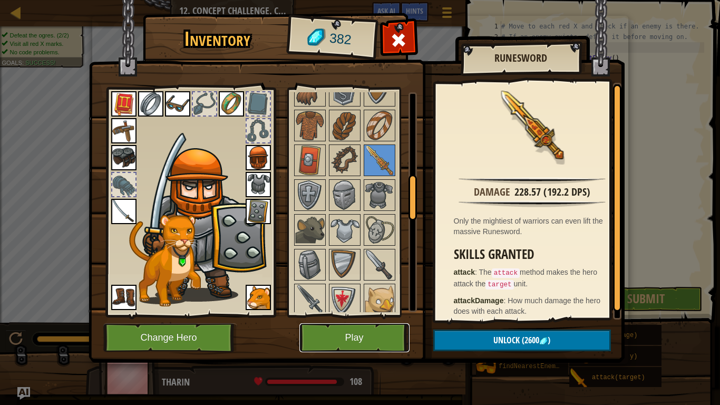
click at [363, 327] on button "Play" at bounding box center [354, 337] width 110 height 29
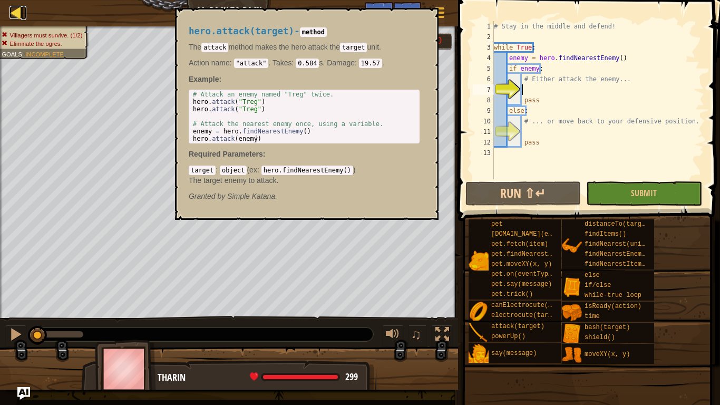
drag, startPoint x: 494, startPoint y: 328, endPoint x: 12, endPoint y: 6, distance: 580.1
click at [12, 6] on div at bounding box center [15, 12] width 13 height 13
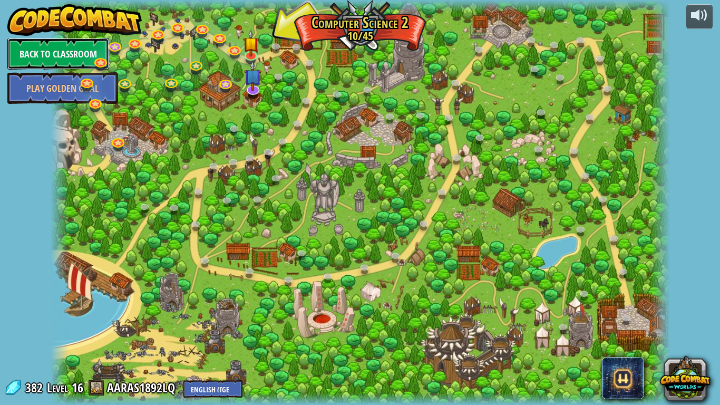
drag, startPoint x: 62, startPoint y: 47, endPoint x: 68, endPoint y: 51, distance: 7.3
click at [68, 51] on link "Back to Classroom" at bounding box center [58, 54] width 102 height 32
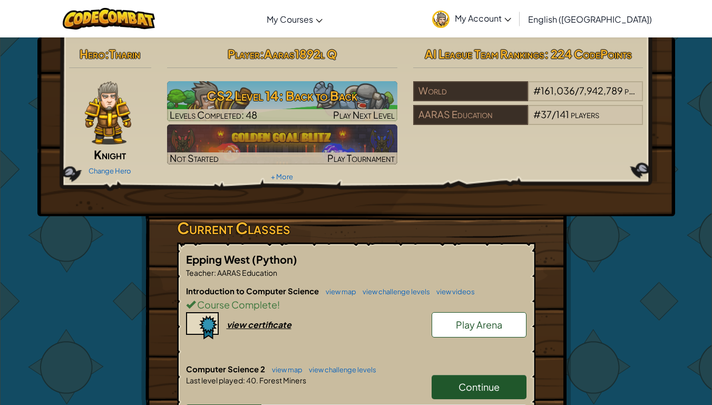
click at [516, 26] on link "My Account" at bounding box center [472, 18] width 90 height 33
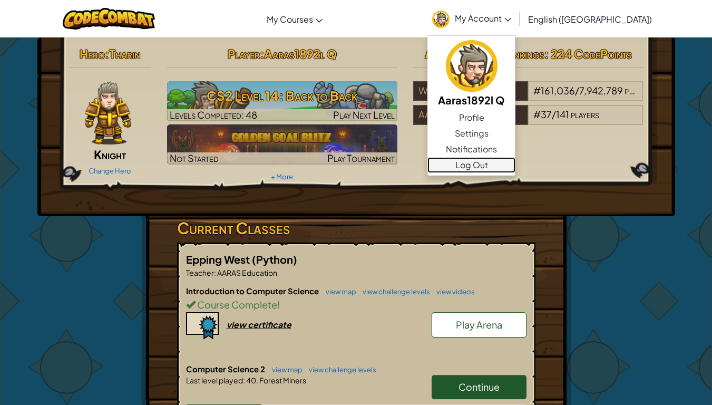
click at [515, 161] on link "Log Out" at bounding box center [471, 165] width 88 height 16
